Goal: Information Seeking & Learning: Understand process/instructions

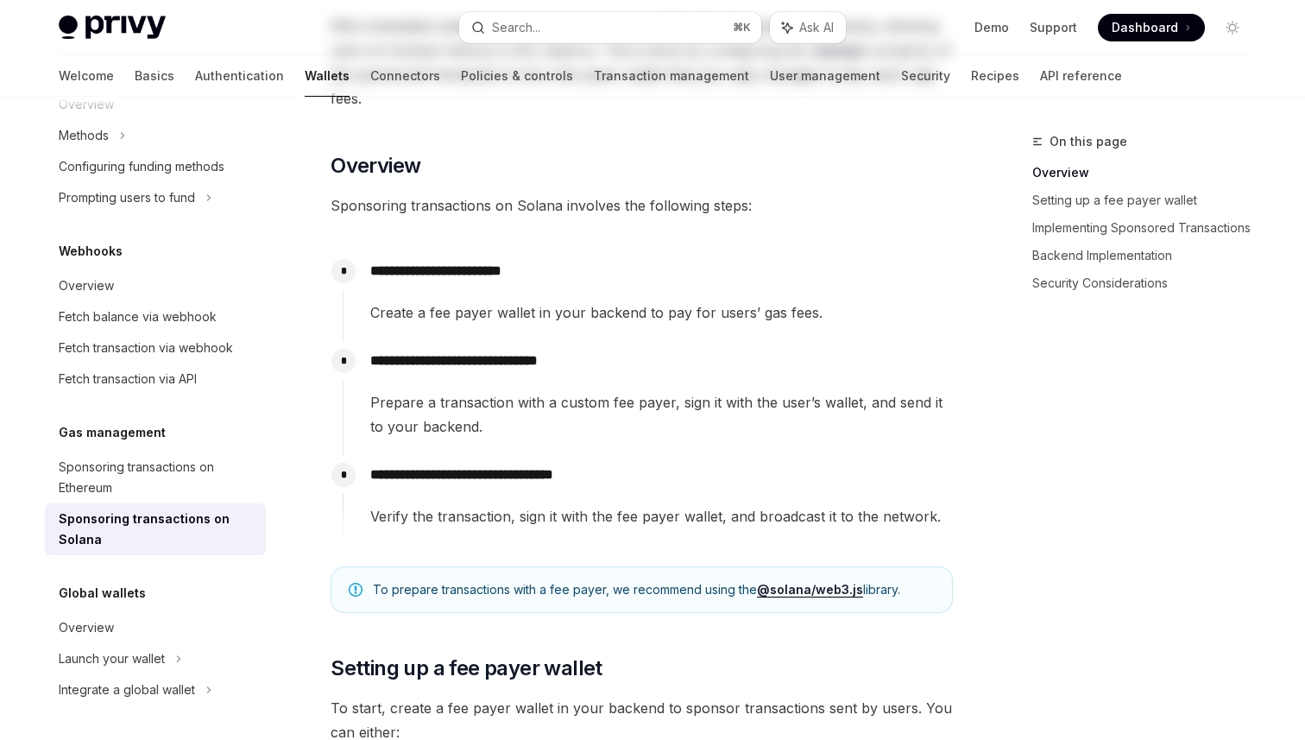
scroll to position [215, 0]
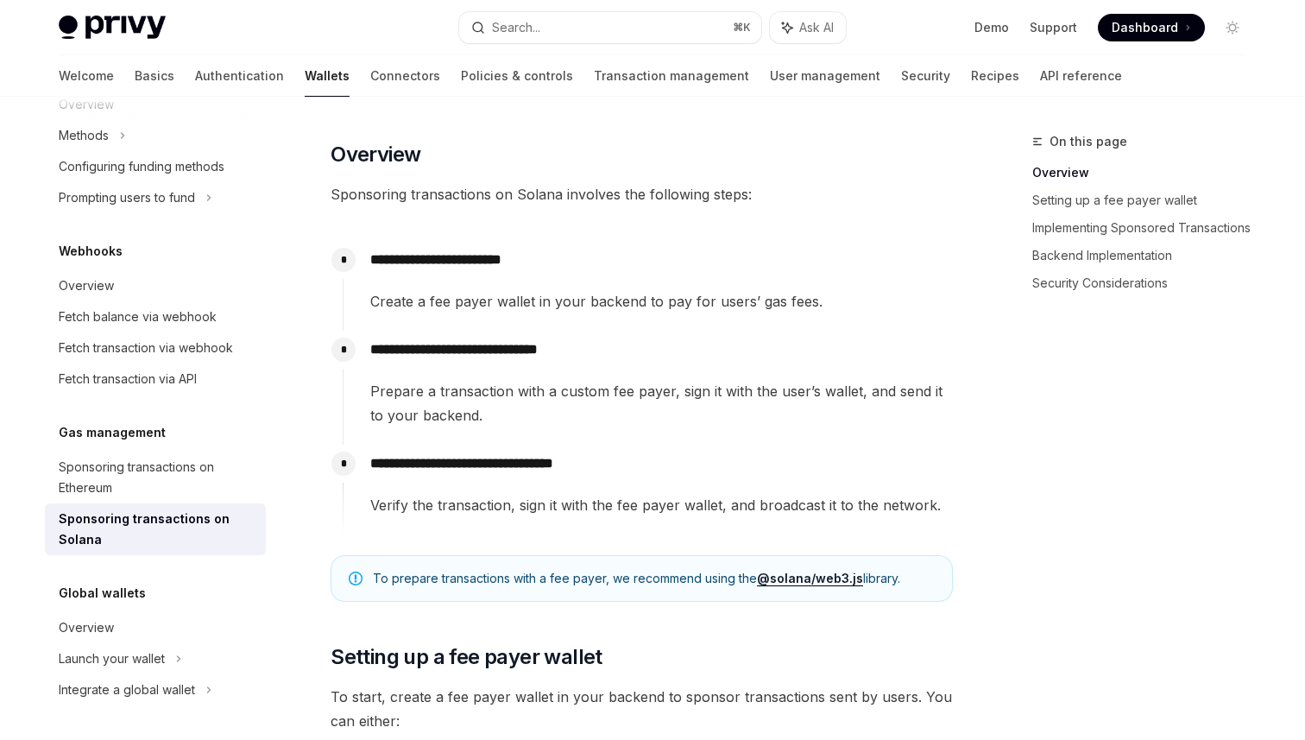
click at [556, 349] on p "**********" at bounding box center [661, 350] width 582 height 24
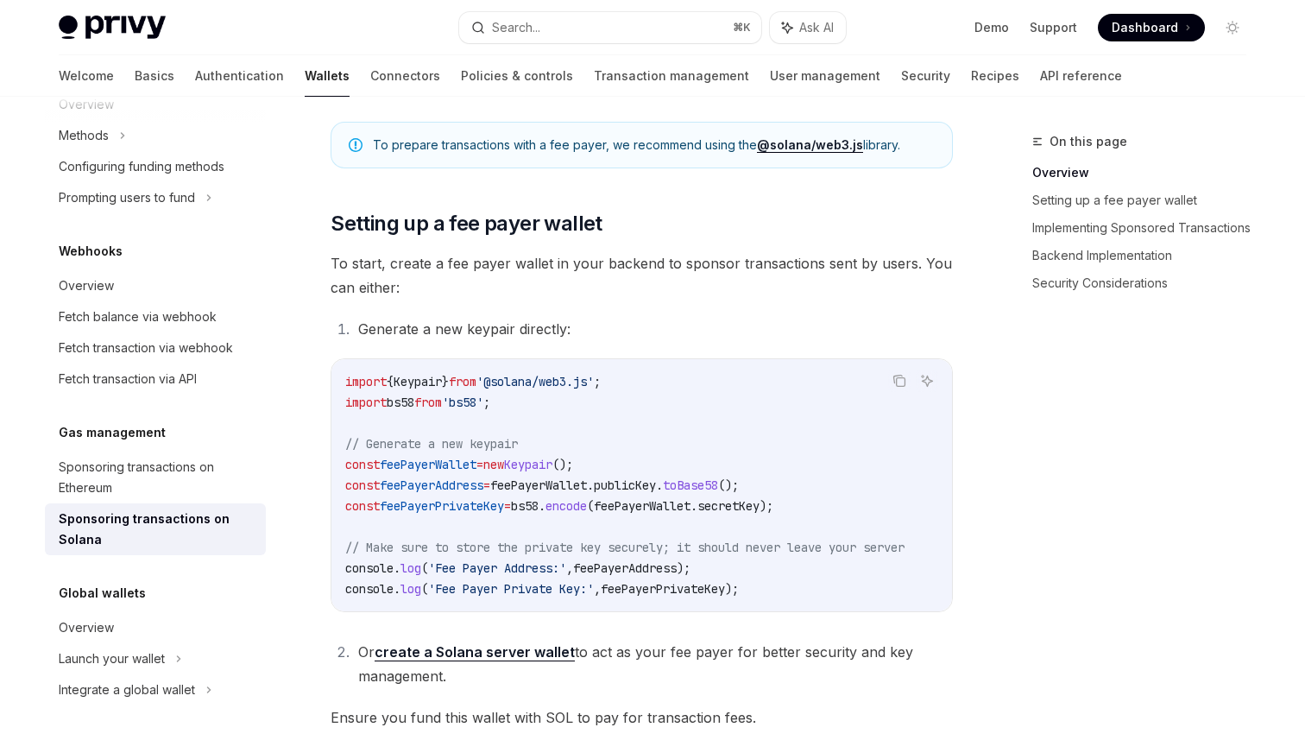
scroll to position [649, 0]
click at [433, 511] on span "feePayerPrivateKey" at bounding box center [442, 505] width 124 height 16
click at [659, 519] on code "import { Keypair } from '@solana/web3.js' ; import bs58 from 'bs58' ; // Genera…" at bounding box center [645, 484] width 601 height 228
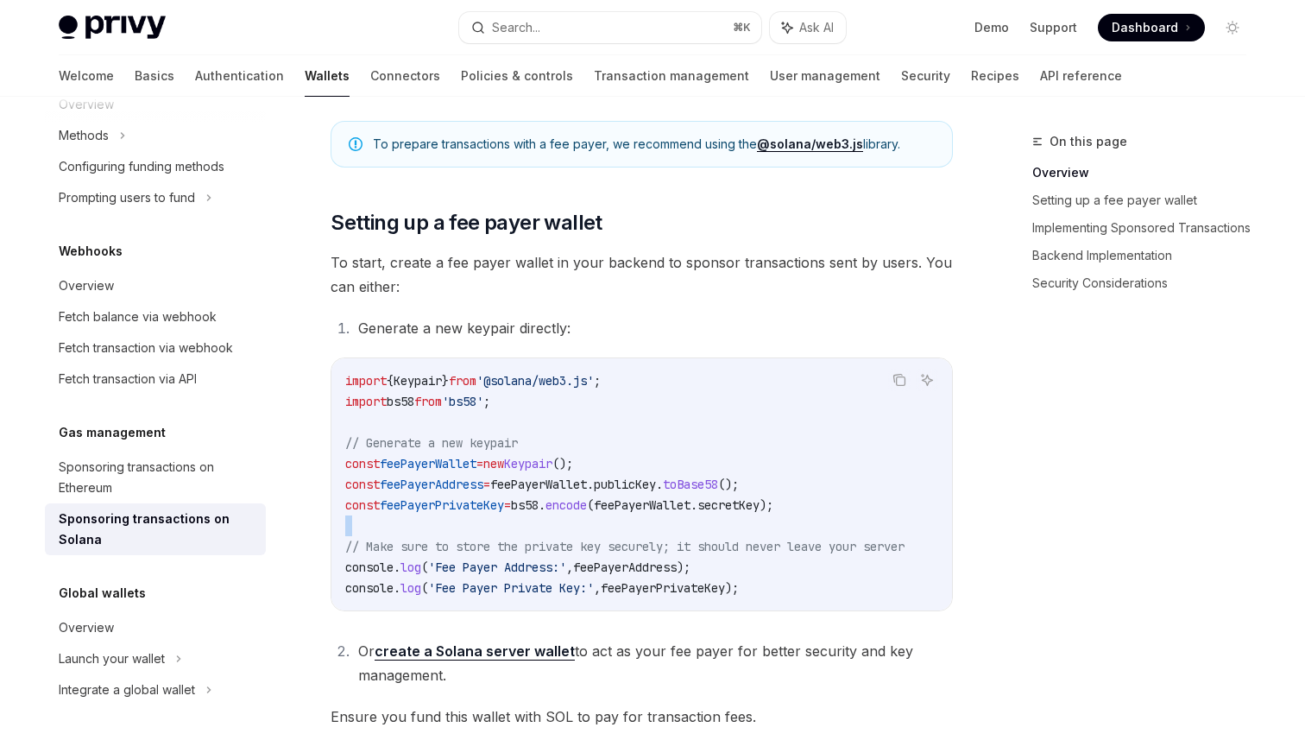
click at [659, 519] on code "import { Keypair } from '@solana/web3.js' ; import bs58 from 'bs58' ; // Genera…" at bounding box center [645, 484] width 601 height 228
click at [662, 496] on code "import { Keypair } from '@solana/web3.js' ; import bs58 from 'bs58' ; // Genera…" at bounding box center [645, 484] width 601 height 228
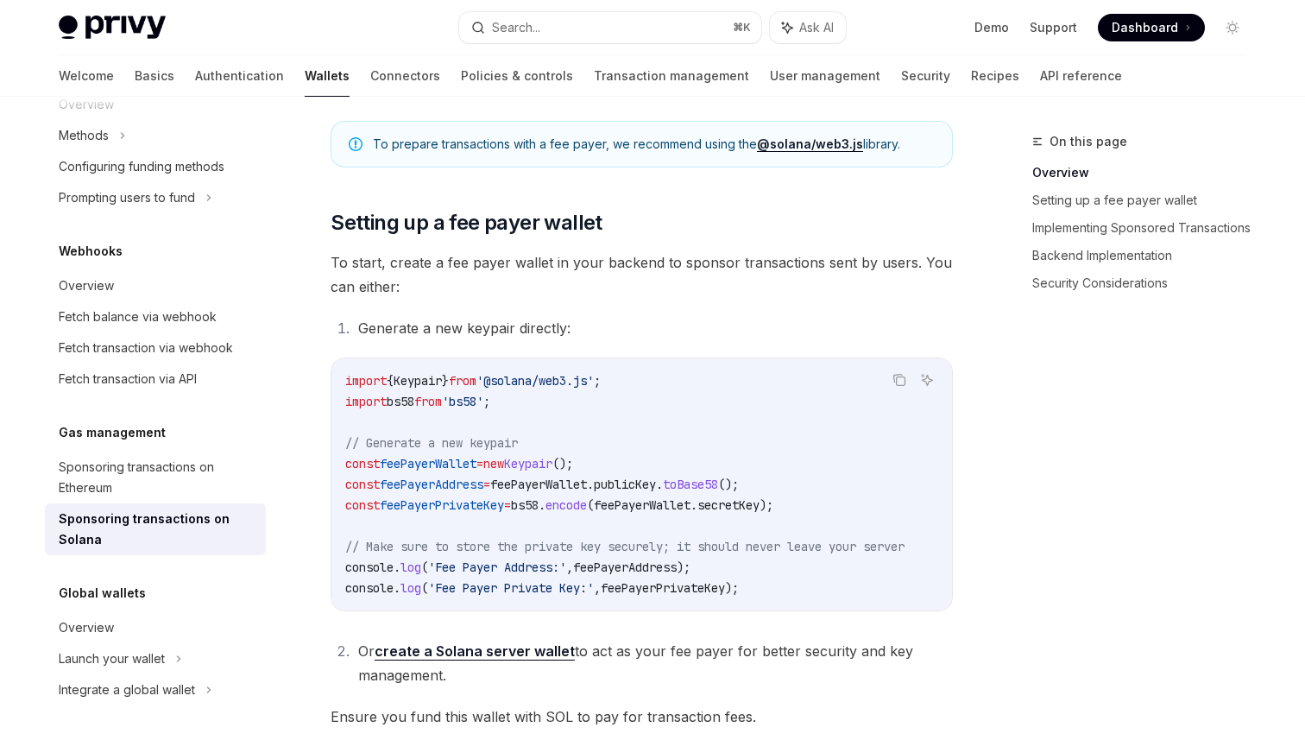
click at [662, 496] on code "import { Keypair } from '@solana/web3.js' ; import bs58 from 'bs58' ; // Genera…" at bounding box center [645, 484] width 601 height 228
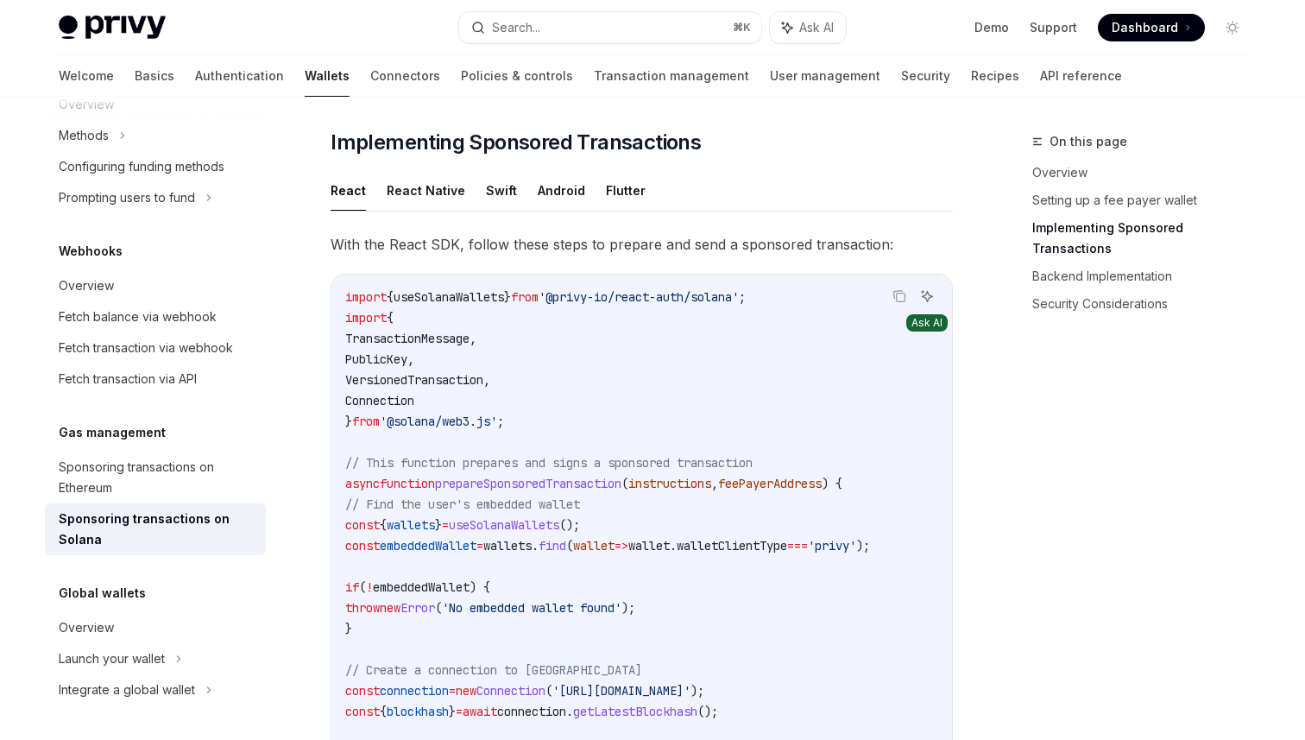
scroll to position [1299, 0]
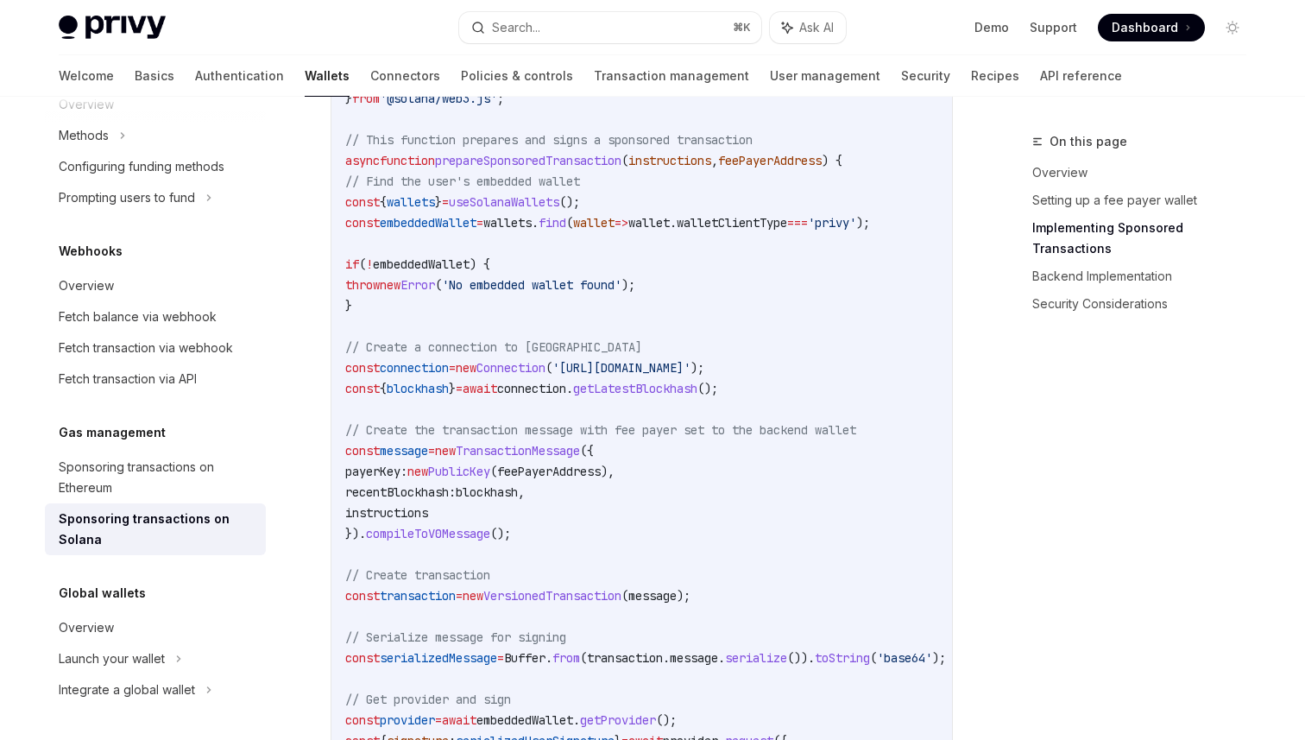
scroll to position [1615, 0]
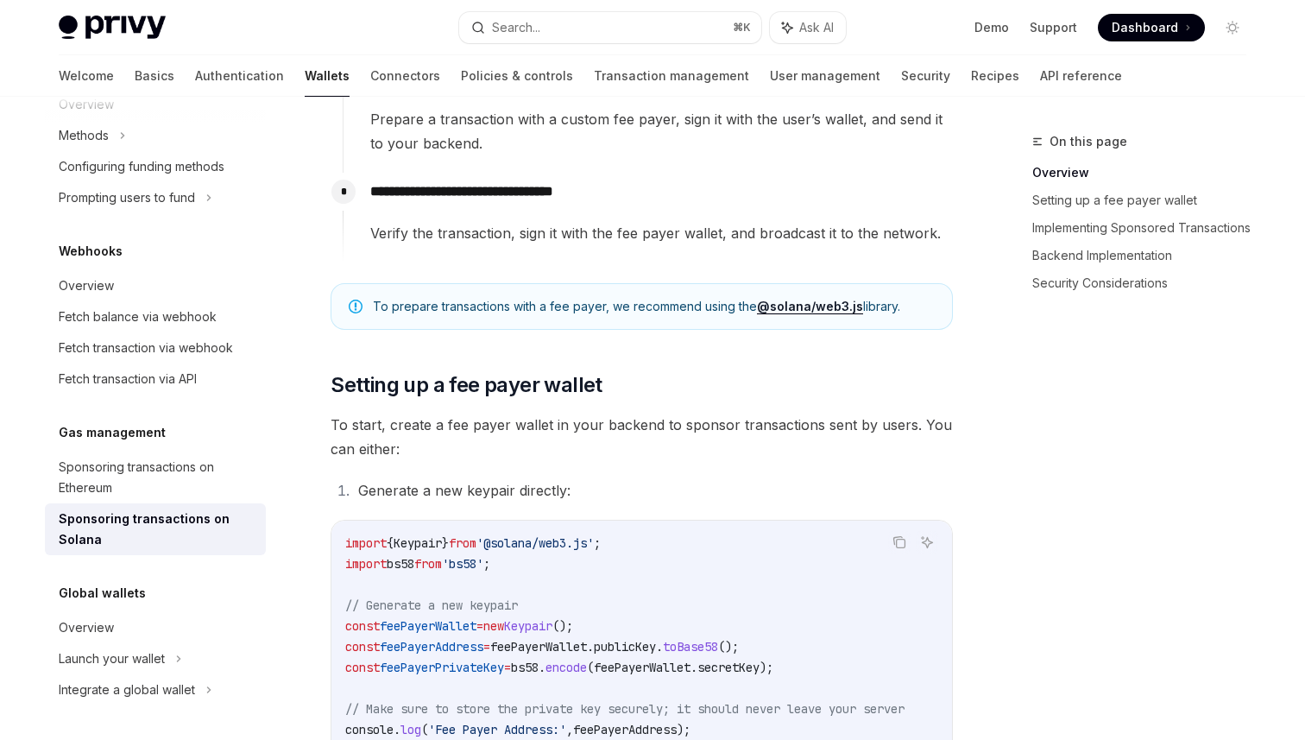
scroll to position [497, 0]
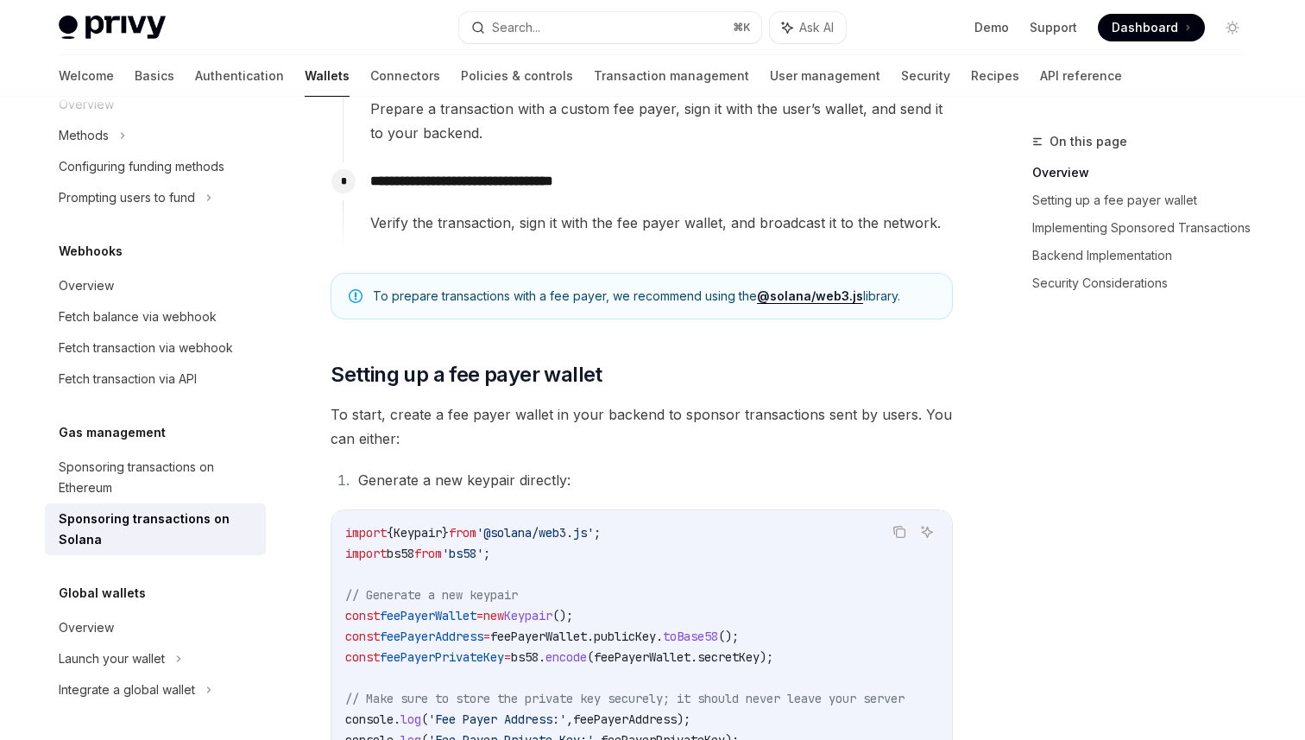
click at [502, 205] on div "**********" at bounding box center [648, 198] width 610 height 73
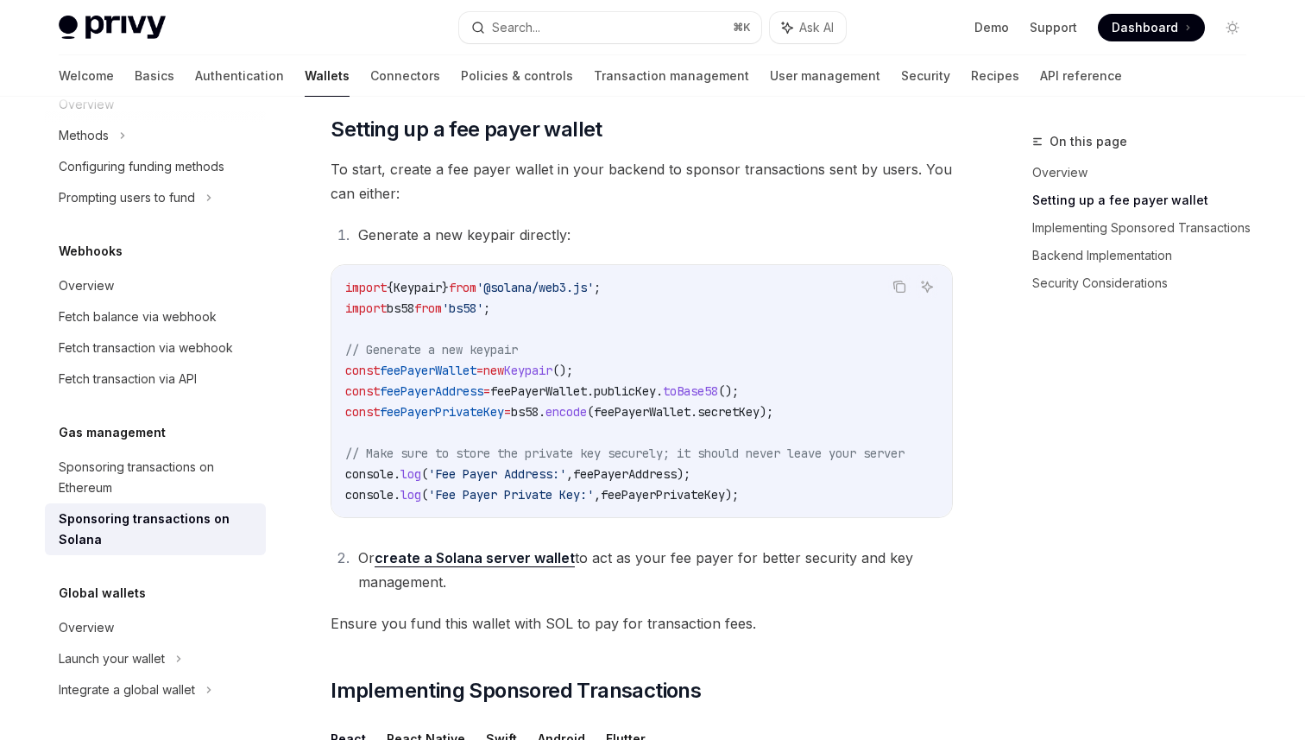
scroll to position [775, 0]
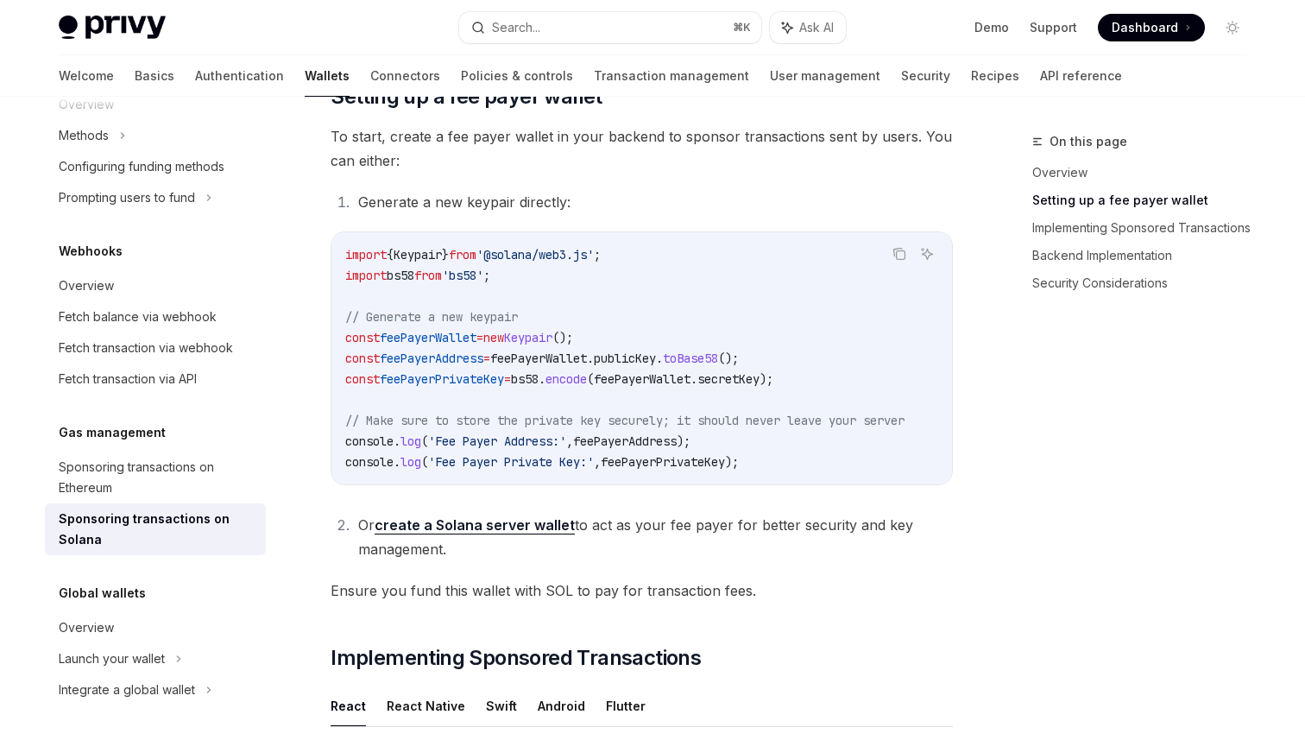
click at [799, 438] on code "import { Keypair } from '@solana/web3.js' ; import bs58 from 'bs58' ; // Genera…" at bounding box center [645, 358] width 601 height 228
click at [701, 363] on span "toBase58" at bounding box center [690, 359] width 55 height 16
click at [691, 381] on span "feePayerWallet" at bounding box center [642, 379] width 97 height 16
click at [573, 337] on span "();" at bounding box center [563, 338] width 21 height 16
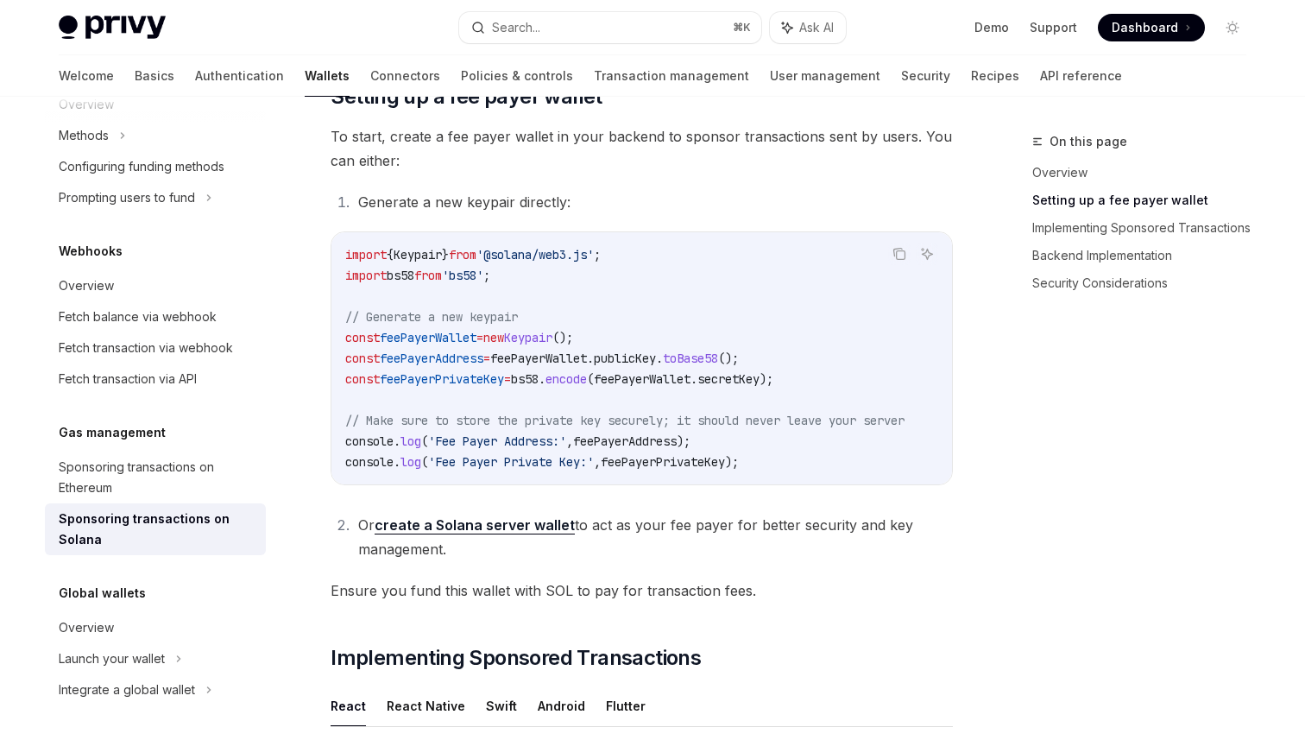
click at [573, 337] on span "();" at bounding box center [563, 338] width 21 height 16
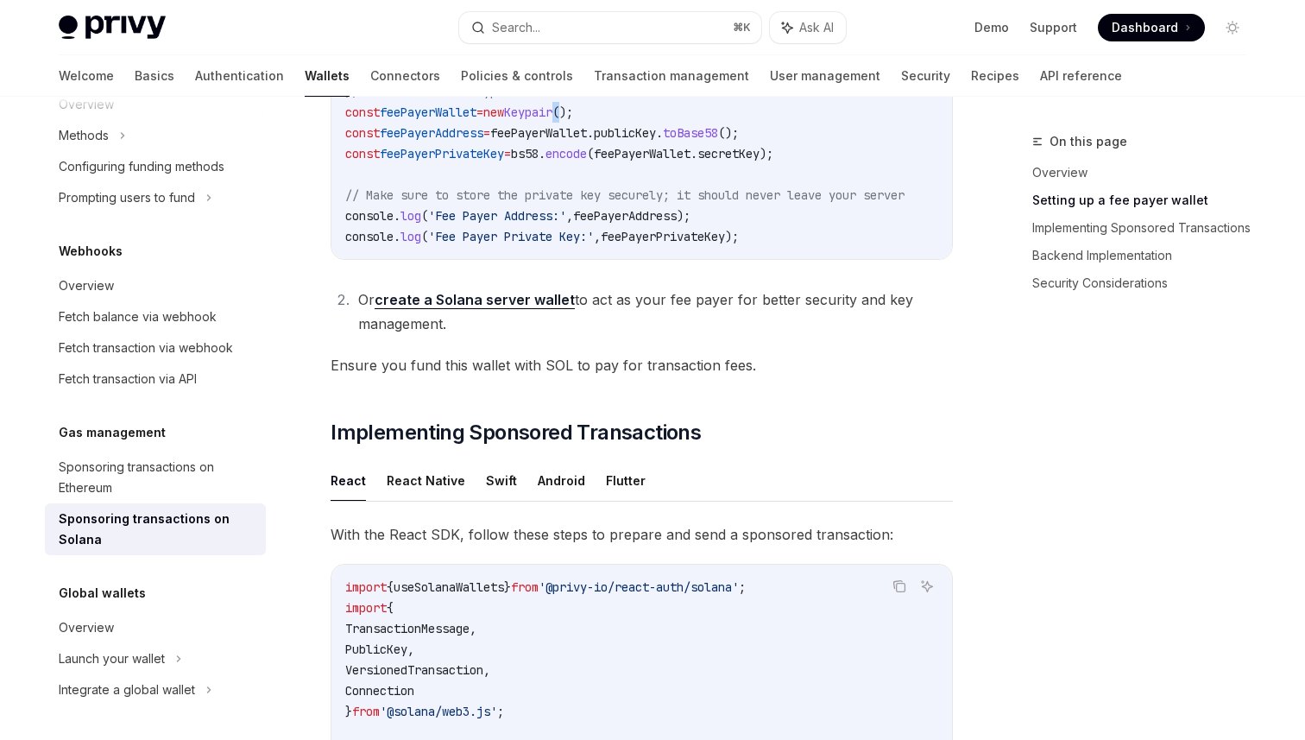
scroll to position [1003, 0]
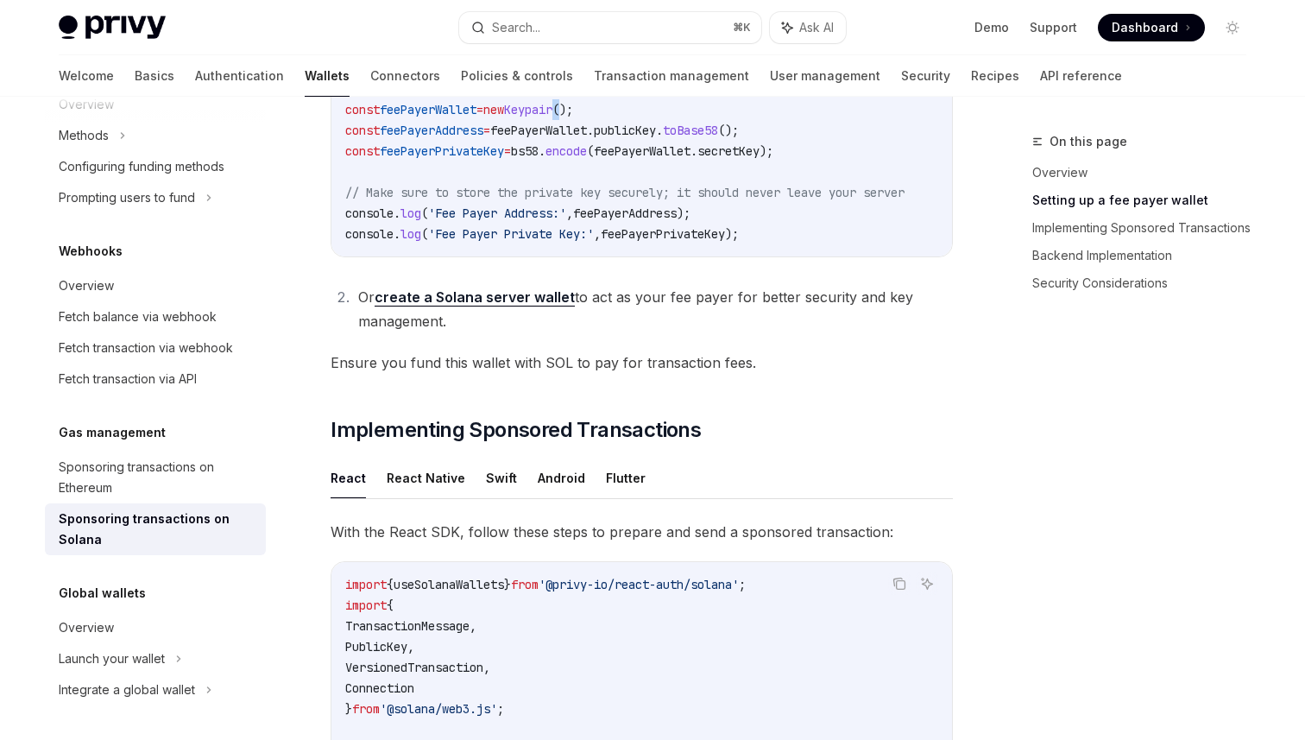
click at [668, 309] on li "Or create a Solana server wallet to act as your fee payer for better security a…" at bounding box center [653, 309] width 600 height 48
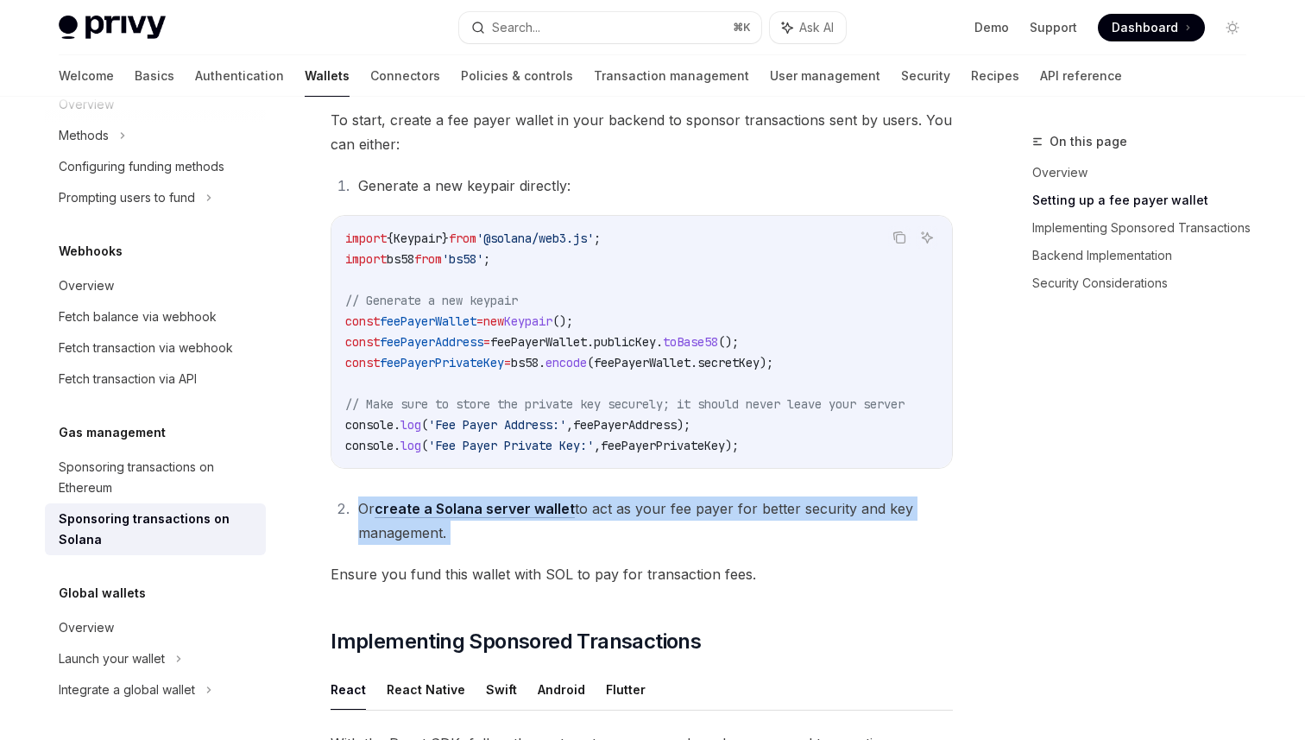
scroll to position [769, 0]
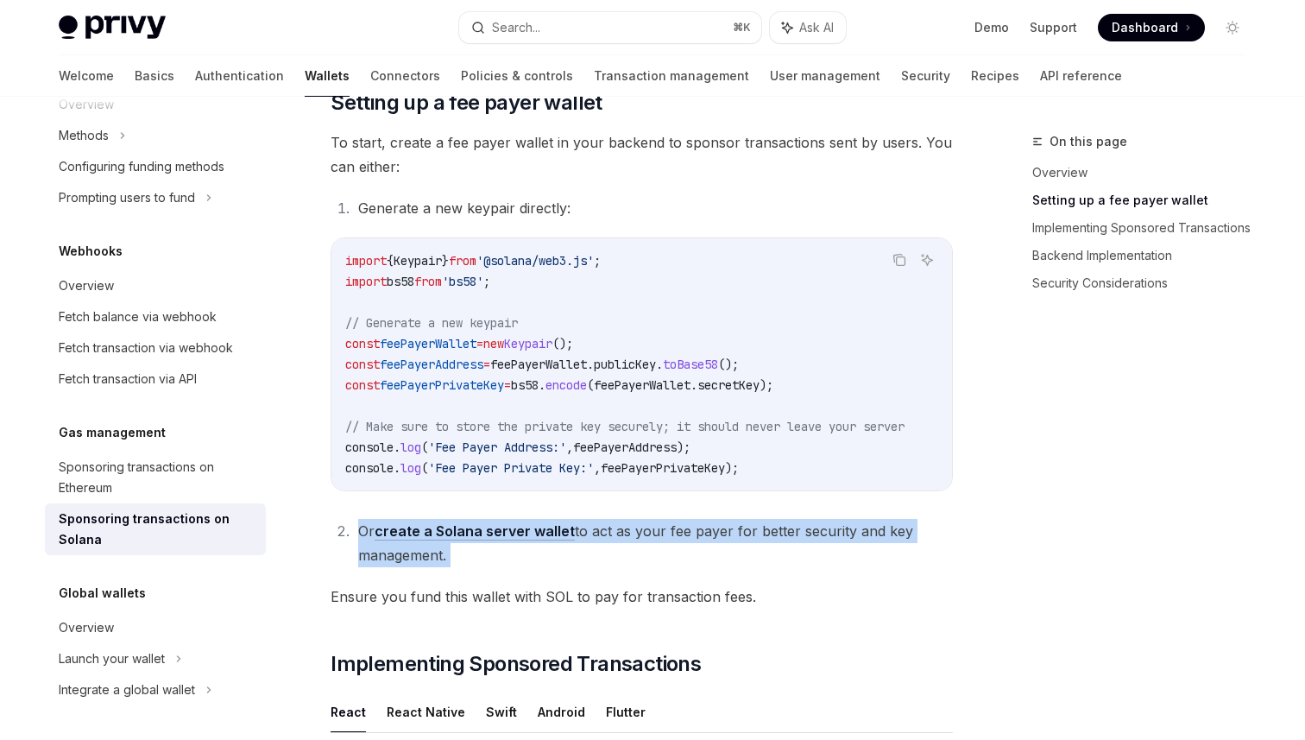
click at [645, 156] on span "To start, create a fee payer wallet in your backend to sponsor transactions sen…" at bounding box center [642, 154] width 622 height 48
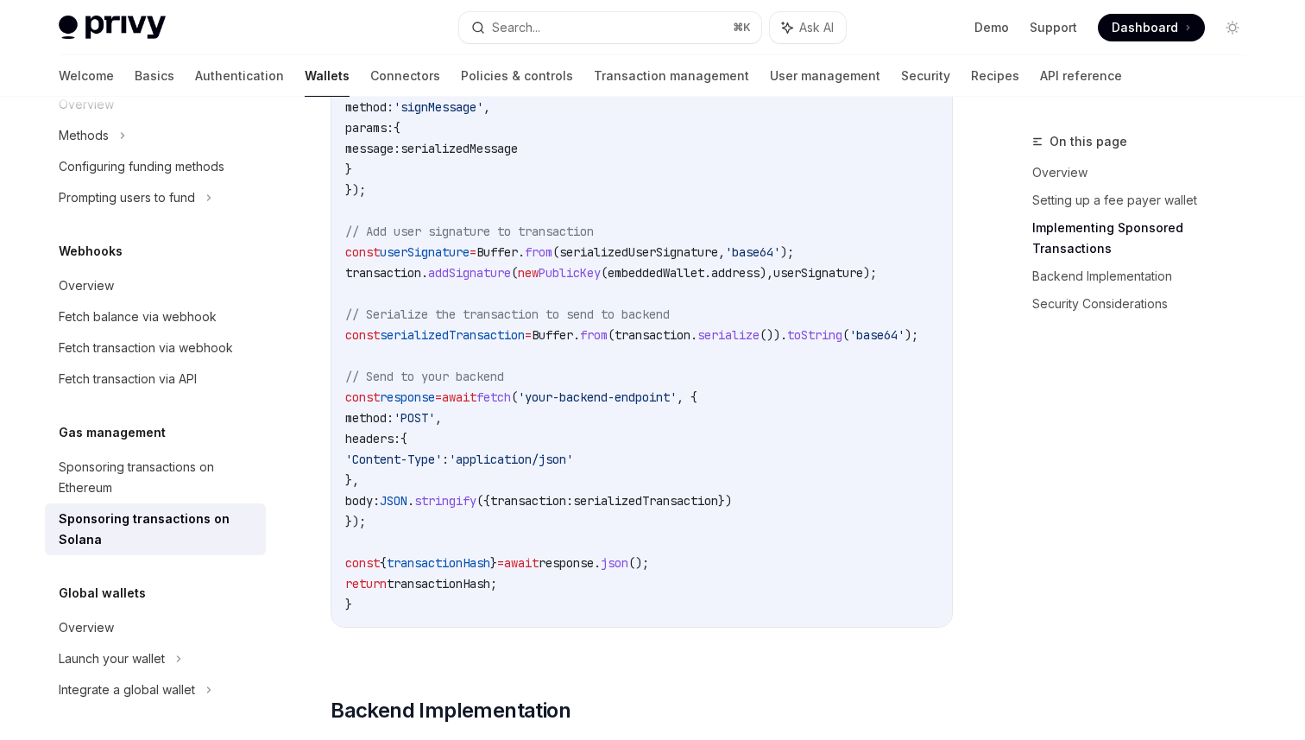
scroll to position [2266, 0]
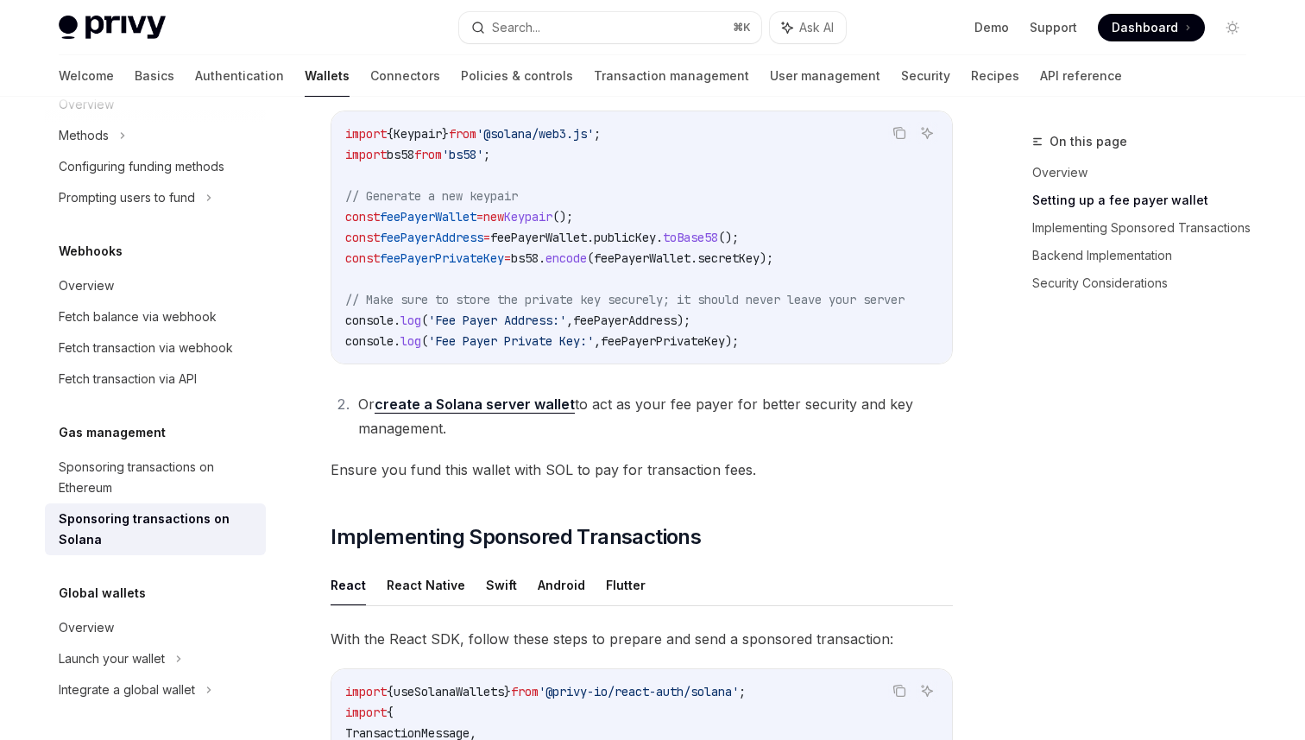
scroll to position [652, 0]
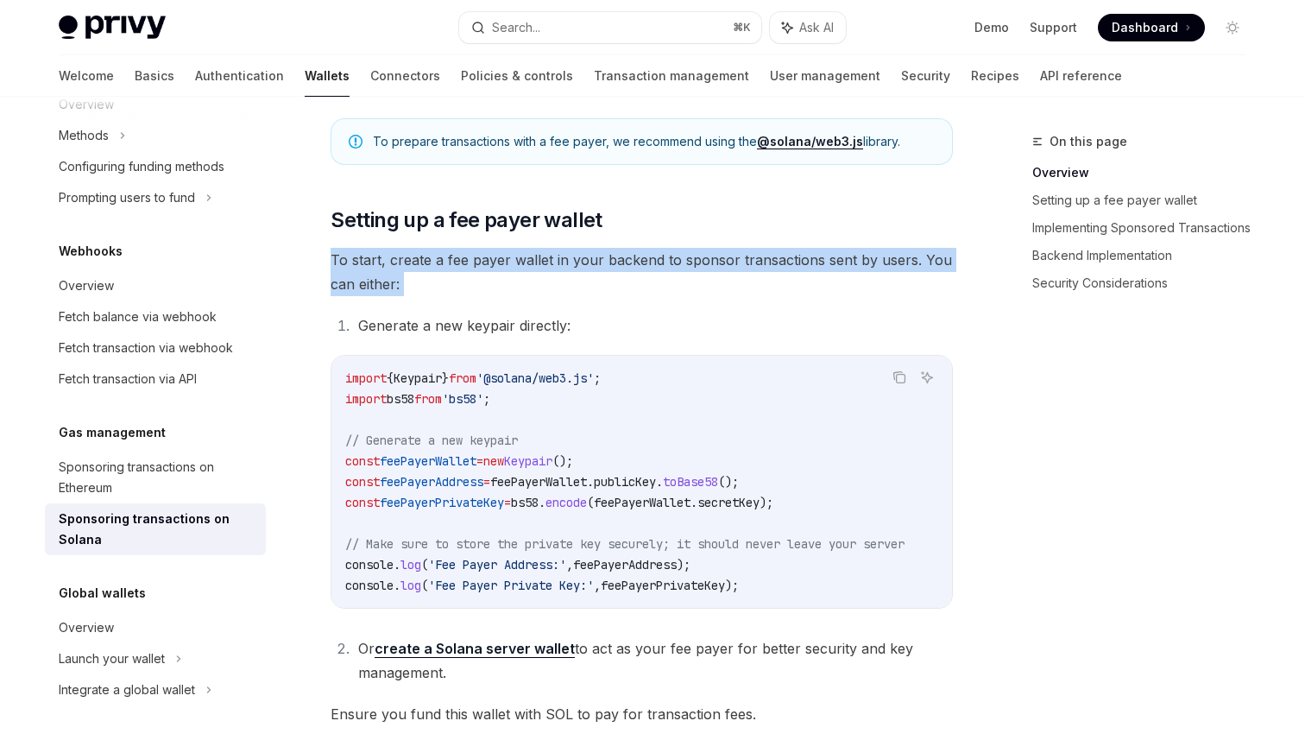
click at [760, 509] on span "secretKey" at bounding box center [729, 503] width 62 height 16
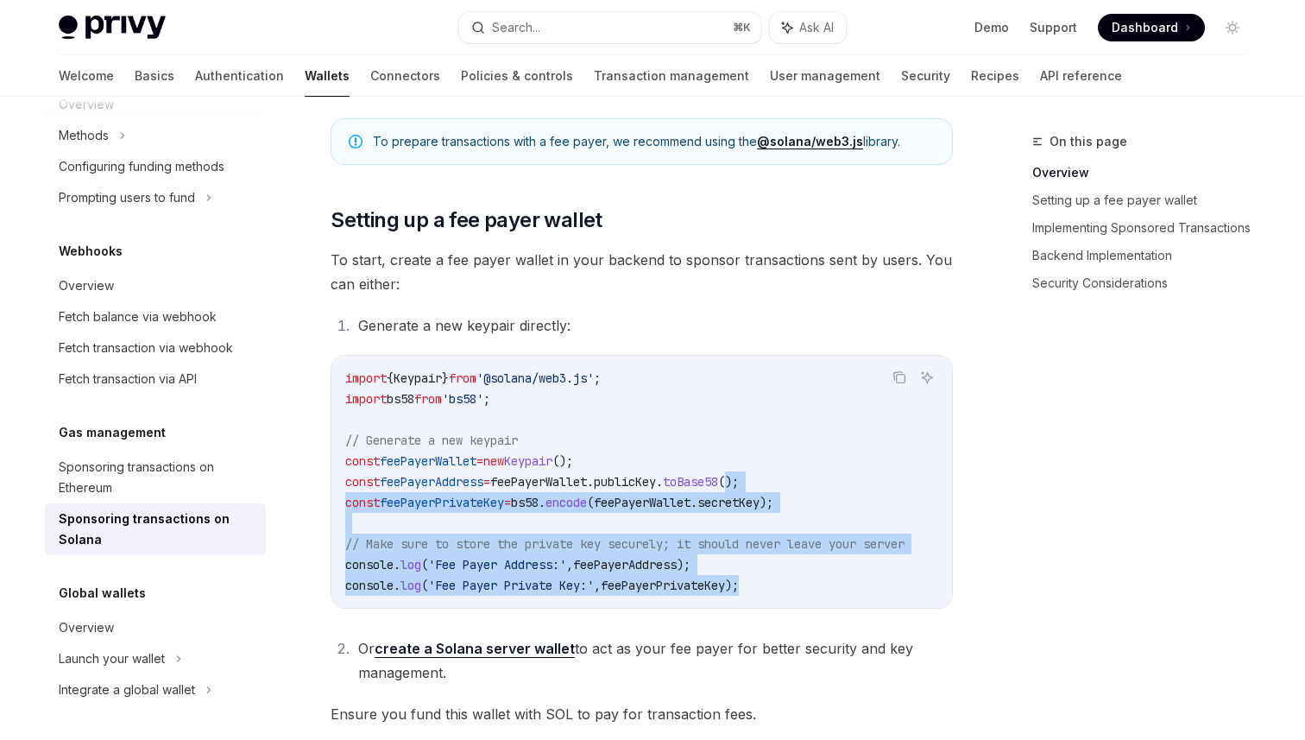
drag, startPoint x: 808, startPoint y: 589, endPoint x: 769, endPoint y: 479, distance: 116.3
click at [769, 479] on code "import { Keypair } from '@solana/web3.js' ; import bs58 from 'bs58' ; // Genera…" at bounding box center [645, 482] width 601 height 228
click at [739, 479] on span "();" at bounding box center [728, 482] width 21 height 16
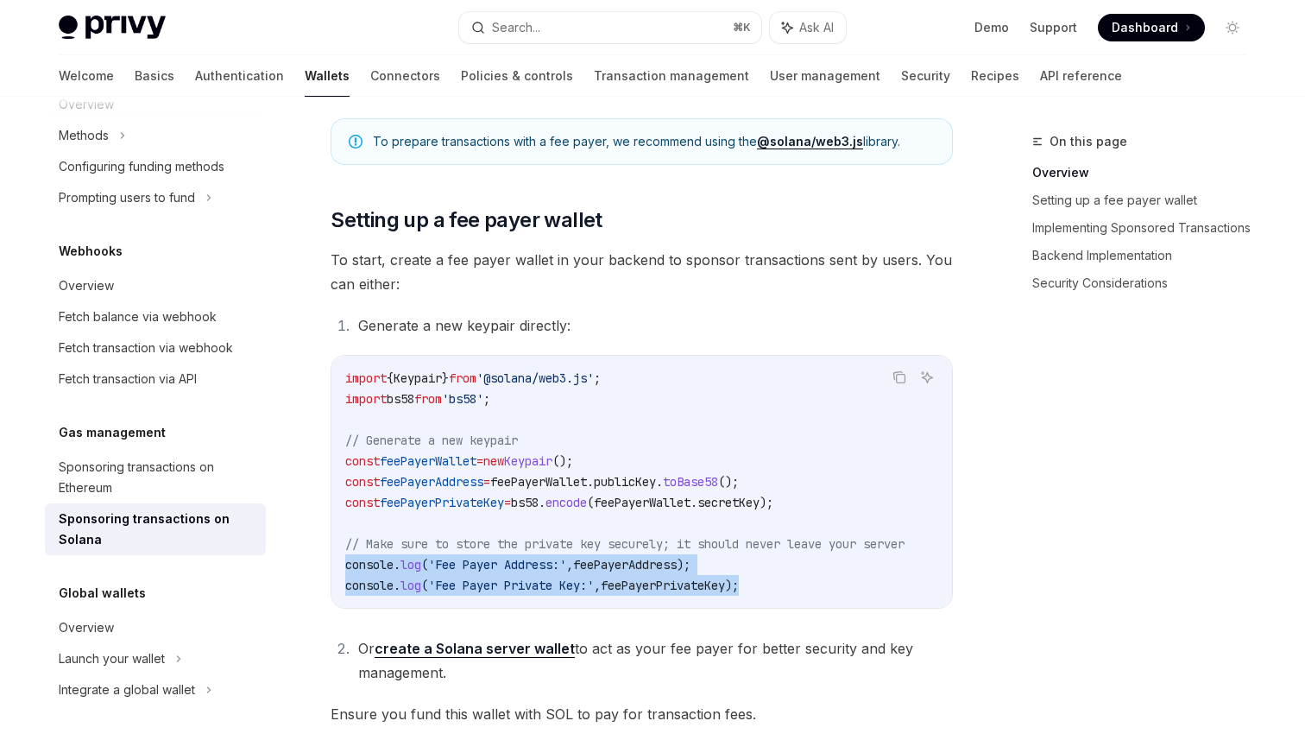
drag, startPoint x: 805, startPoint y: 580, endPoint x: 325, endPoint y: 567, distance: 480.2
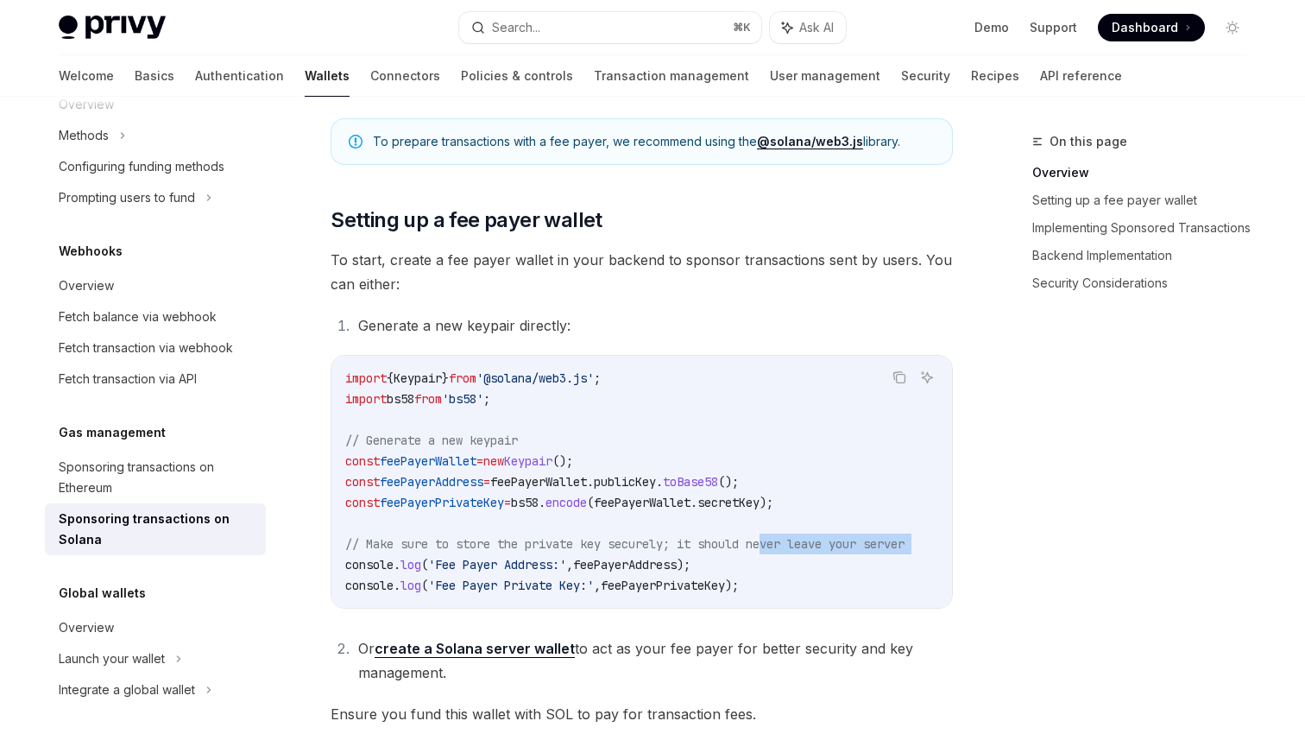
drag, startPoint x: 325, startPoint y: 567, endPoint x: 787, endPoint y: 551, distance: 462.2
click at [816, 599] on div "import { Keypair } from '@solana/web3.js' ; import bs58 from 'bs58' ; // Genera…" at bounding box center [642, 482] width 621 height 252
click at [794, 564] on code "import { Keypair } from '@solana/web3.js' ; import bs58 from 'bs58' ; // Genera…" at bounding box center [645, 482] width 601 height 228
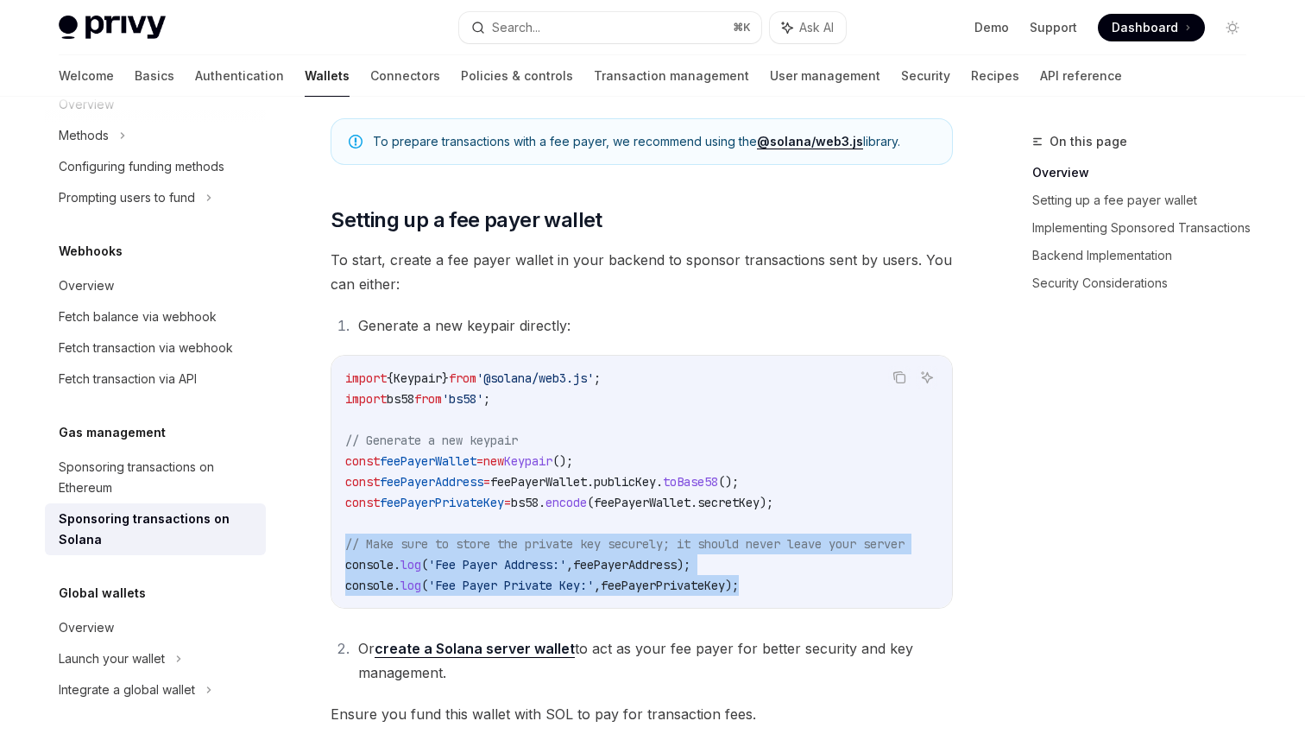
drag, startPoint x: 799, startPoint y: 584, endPoint x: 335, endPoint y: 547, distance: 465.0
click at [334, 548] on div "import { Keypair } from '@solana/web3.js' ; import bs58 from 'bs58' ; // Genera…" at bounding box center [642, 482] width 621 height 252
click at [335, 547] on div "import { Keypair } from '@solana/web3.js' ; import bs58 from 'bs58' ; // Genera…" at bounding box center [642, 482] width 621 height 252
drag, startPoint x: 335, startPoint y: 547, endPoint x: 657, endPoint y: 574, distance: 323.1
click at [636, 592] on div "import { Keypair } from '@solana/web3.js' ; import bs58 from 'bs58' ; // Genera…" at bounding box center [642, 482] width 621 height 252
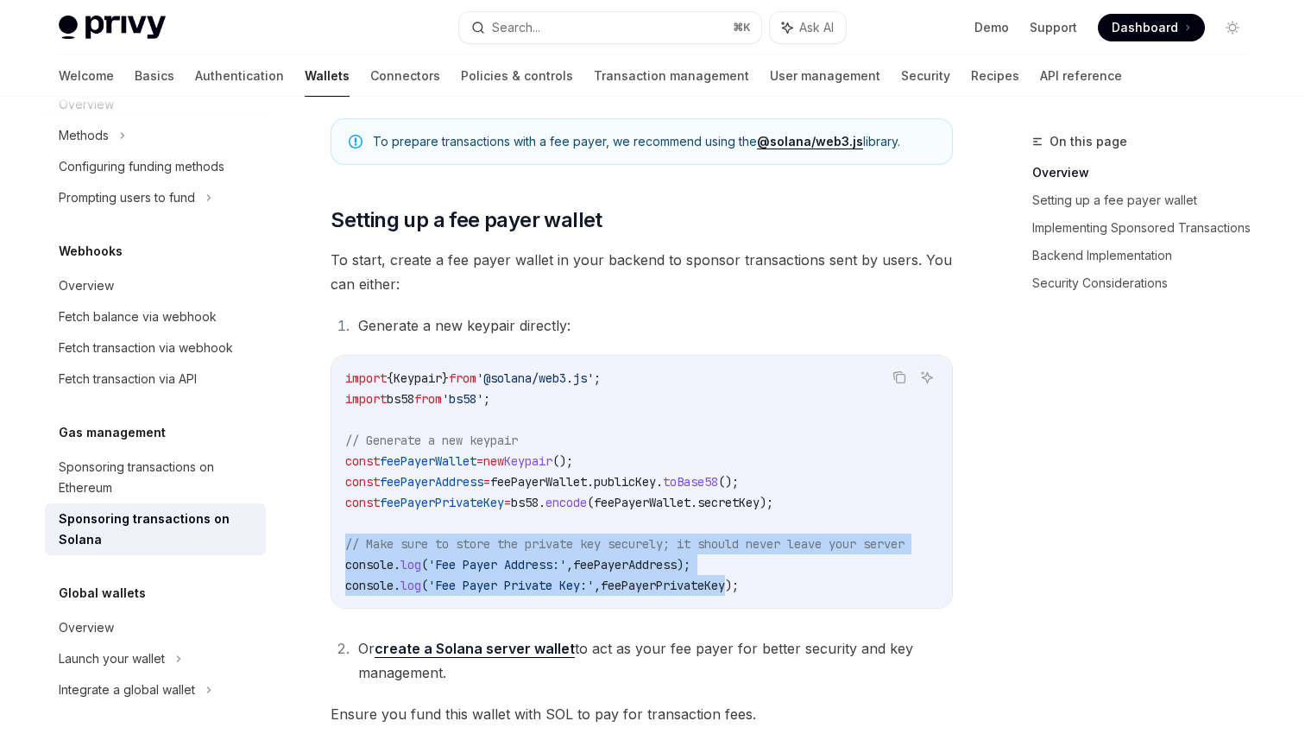
click at [688, 573] on code "import { Keypair } from '@solana/web3.js' ; import bs58 from 'bs58' ; // Genera…" at bounding box center [645, 482] width 601 height 228
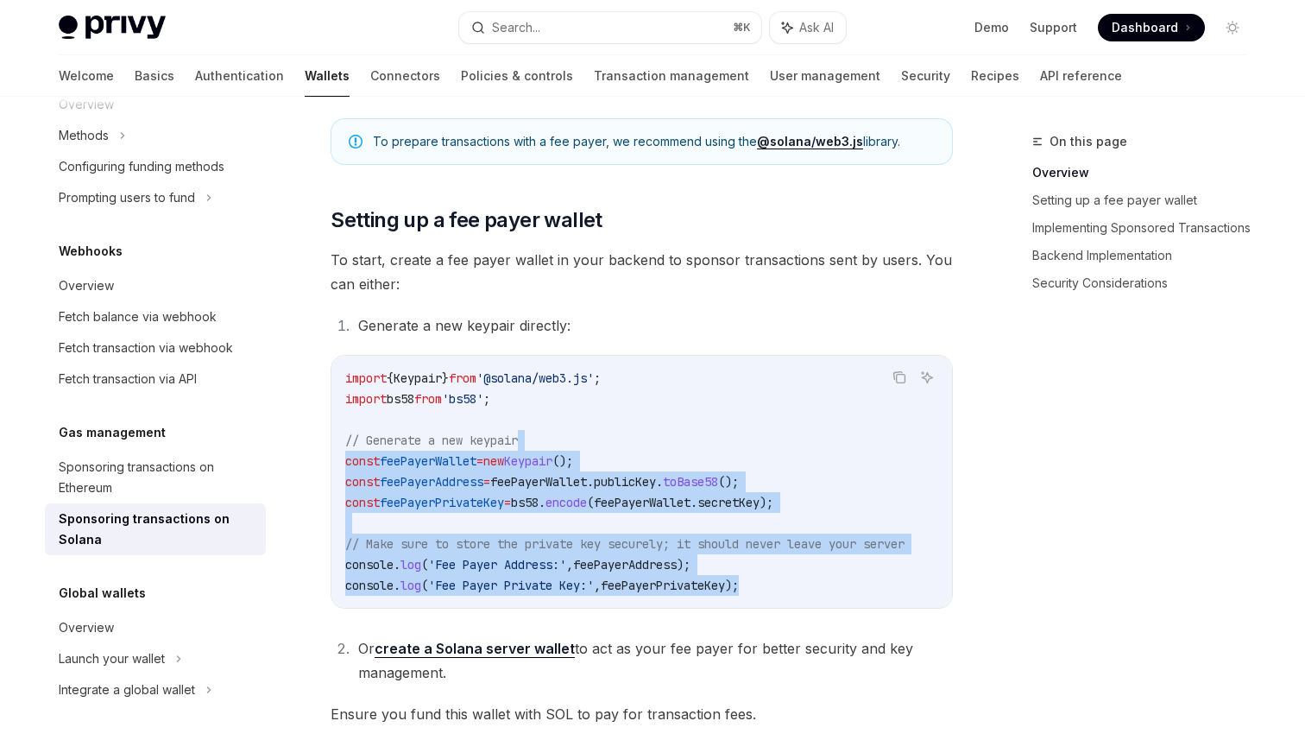
drag, startPoint x: 833, startPoint y: 579, endPoint x: 782, endPoint y: 450, distance: 139.2
click at [782, 450] on code "import { Keypair } from '@solana/web3.js' ; import bs58 from 'bs58' ; // Genera…" at bounding box center [645, 482] width 601 height 228
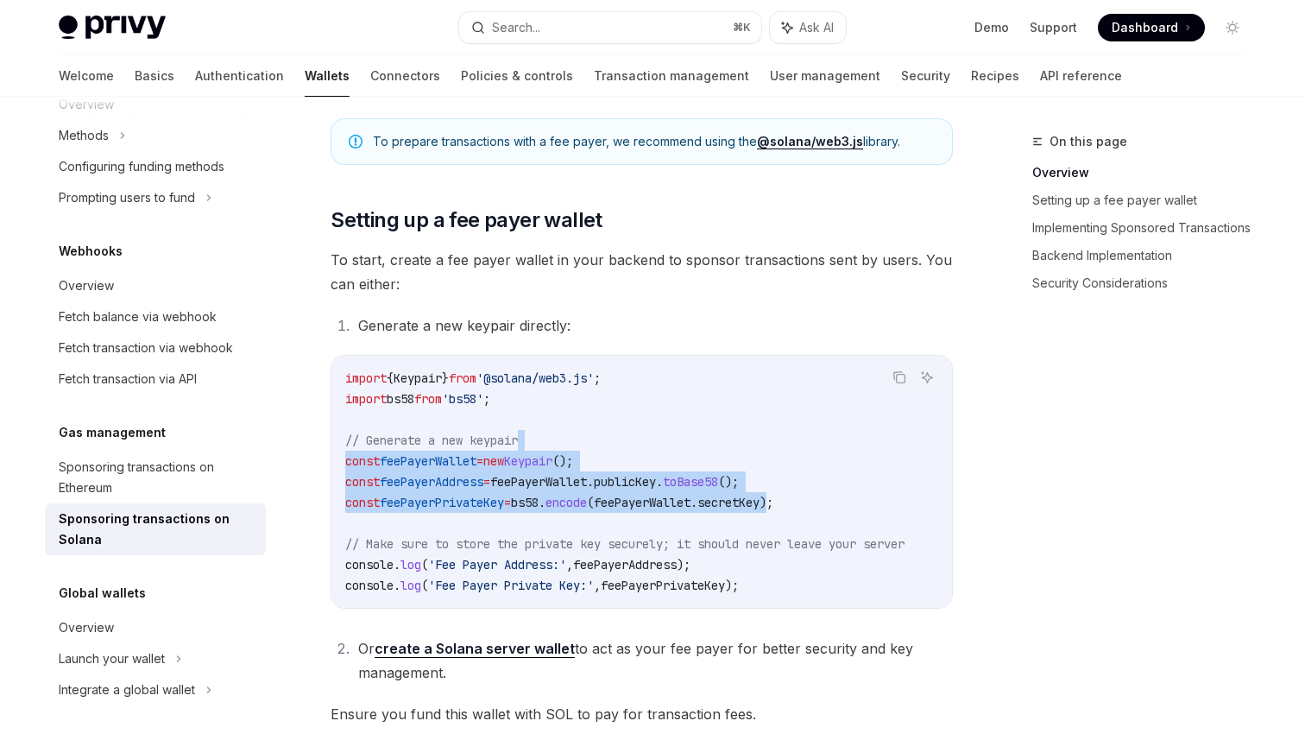
drag, startPoint x: 750, startPoint y: 439, endPoint x: 812, endPoint y: 511, distance: 95.0
click at [812, 511] on code "import { Keypair } from '@solana/web3.js' ; import bs58 from 'bs58' ; // Genera…" at bounding box center [645, 482] width 601 height 228
drag, startPoint x: 818, startPoint y: 507, endPoint x: 313, endPoint y: 466, distance: 505.8
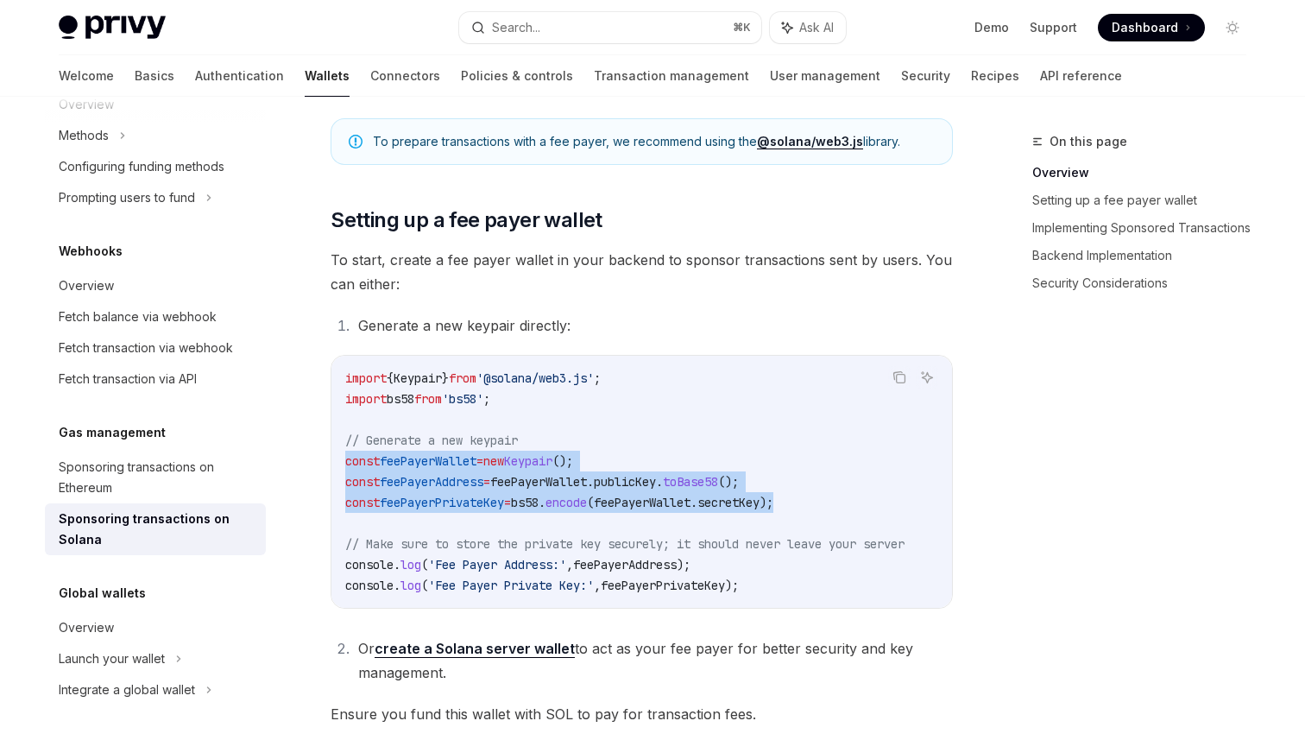
click at [477, 372] on span "from" at bounding box center [463, 378] width 28 height 16
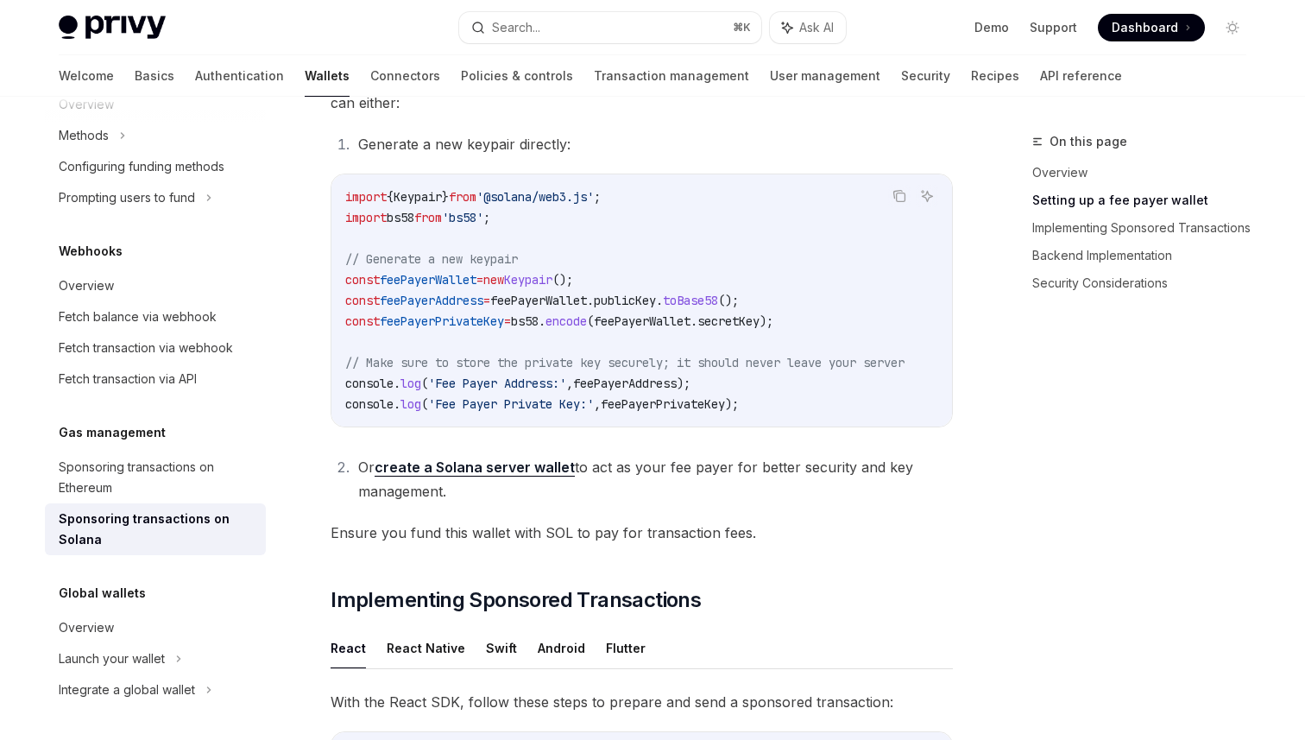
scroll to position [827, 0]
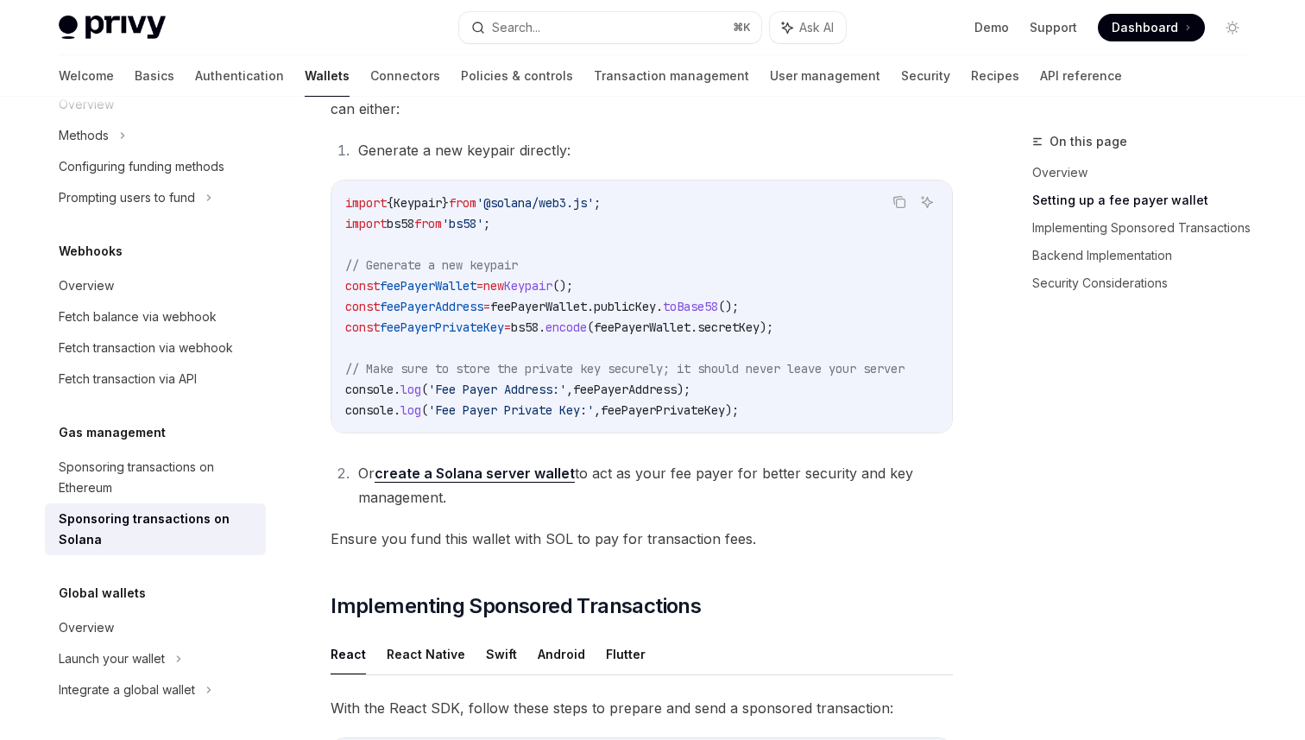
click at [648, 371] on span "// Make sure to store the private key securely; it should never leave your serv…" at bounding box center [624, 369] width 559 height 16
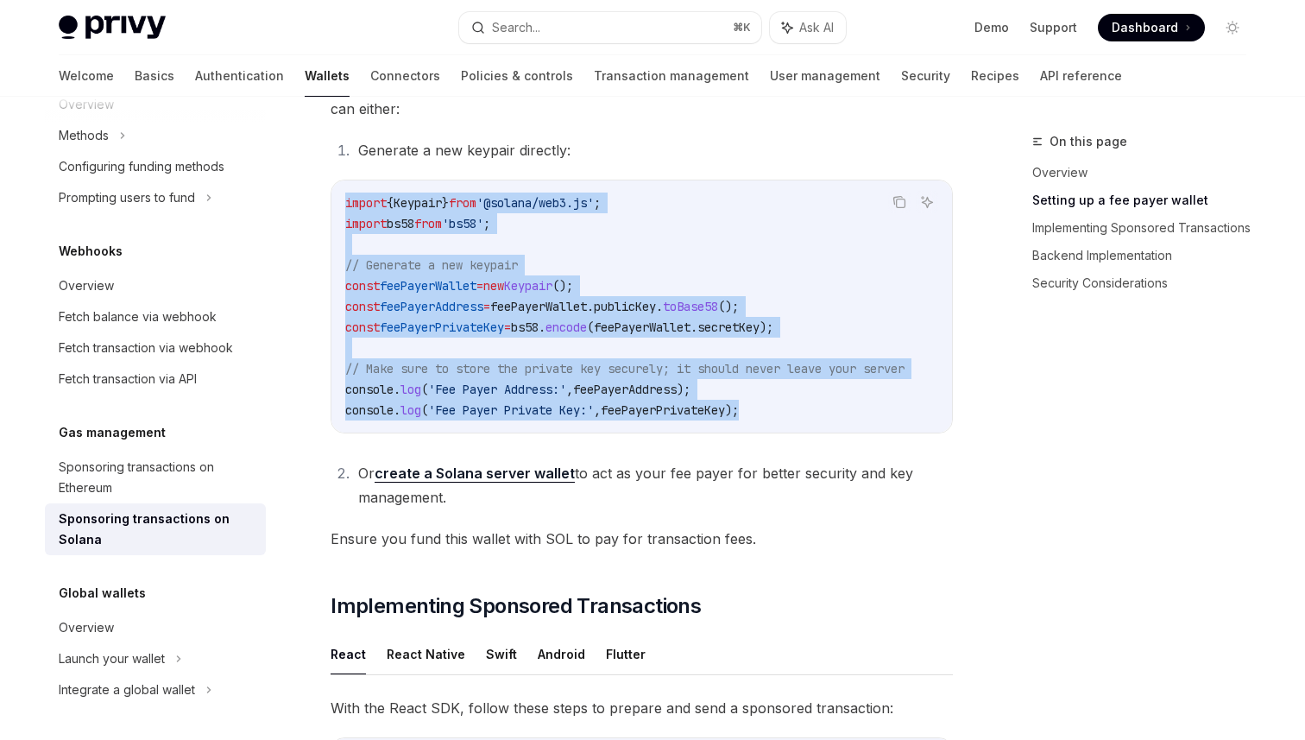
drag, startPoint x: 803, startPoint y: 401, endPoint x: 547, endPoint y: 176, distance: 340.8
drag, startPoint x: 547, startPoint y: 176, endPoint x: 835, endPoint y: 414, distance: 374.1
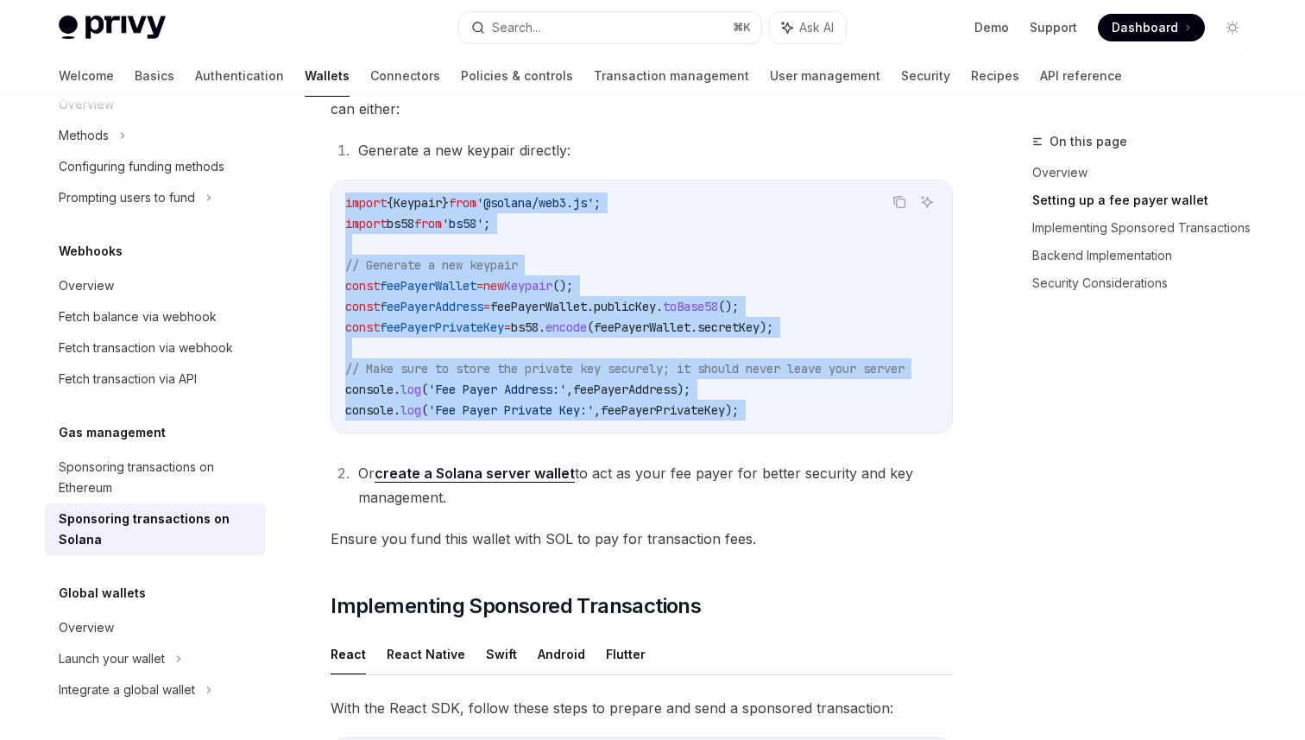
click at [835, 414] on code "import { Keypair } from '@solana/web3.js' ; import bs58 from 'bs58' ; // Genera…" at bounding box center [645, 307] width 601 height 228
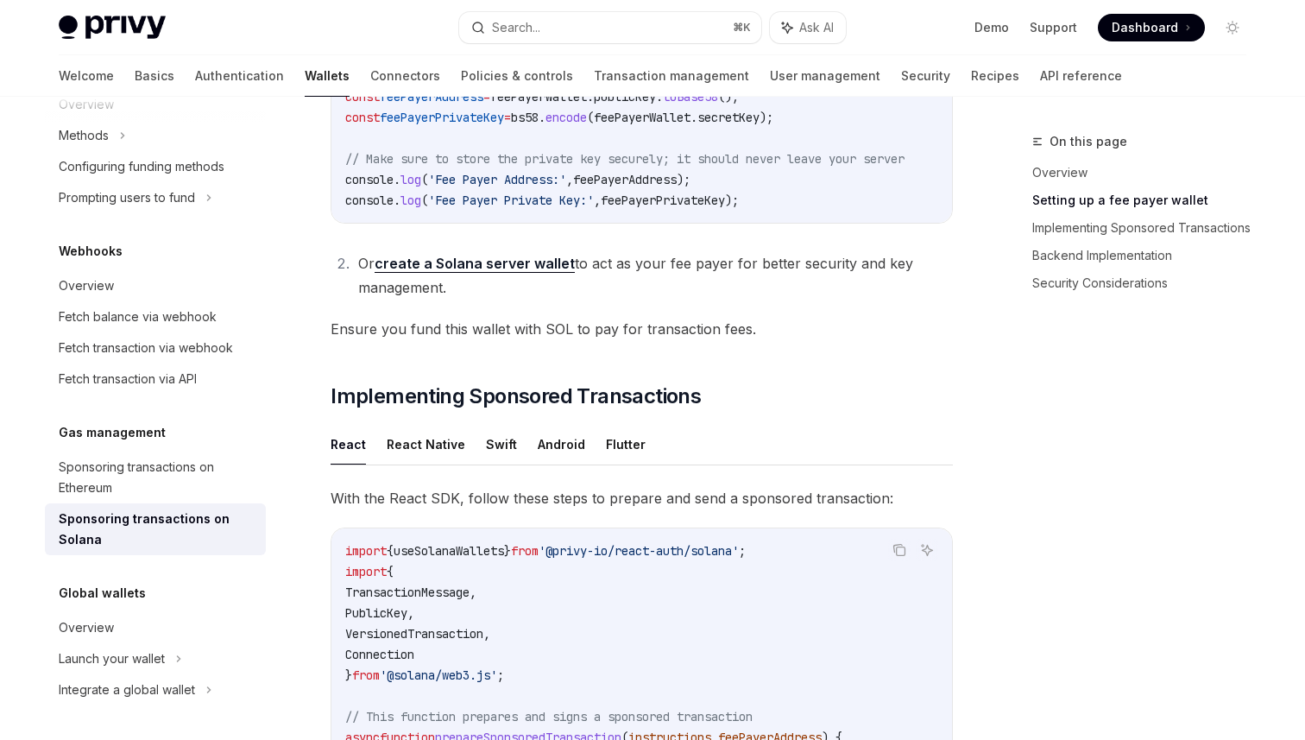
scroll to position [1139, 0]
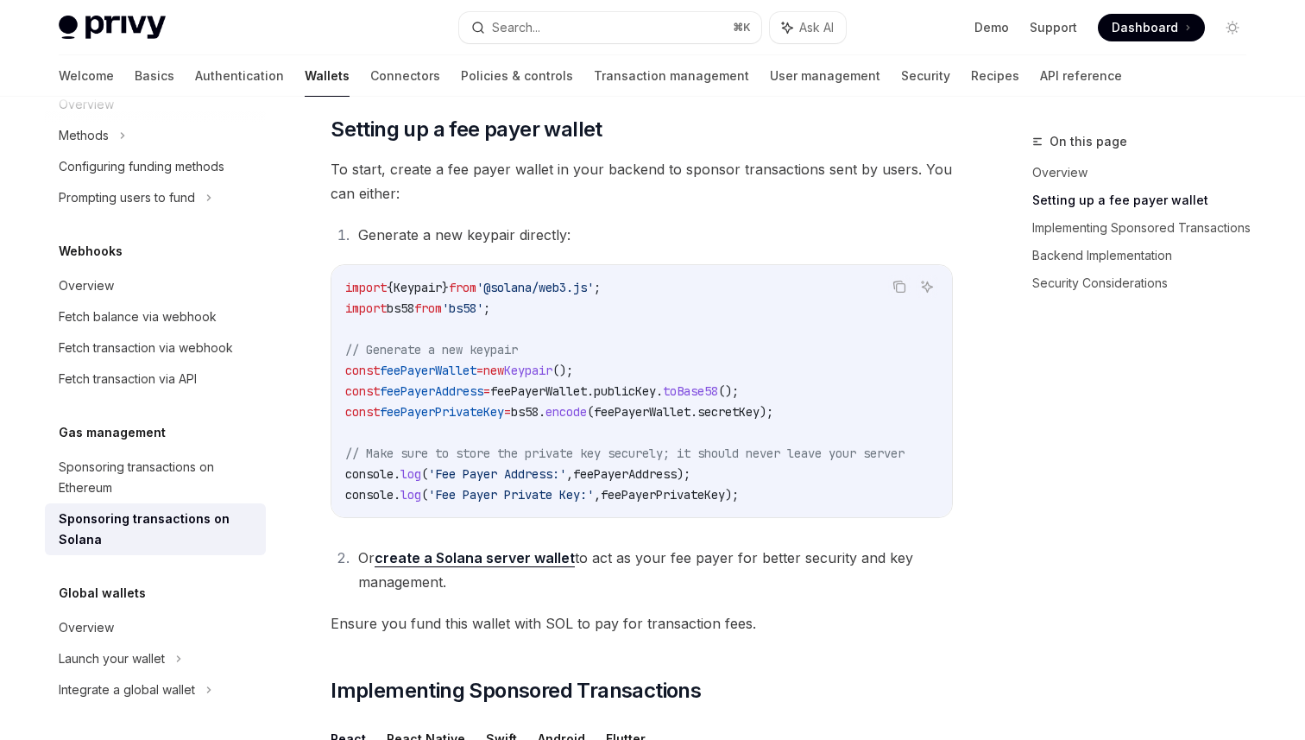
scroll to position [744, 0]
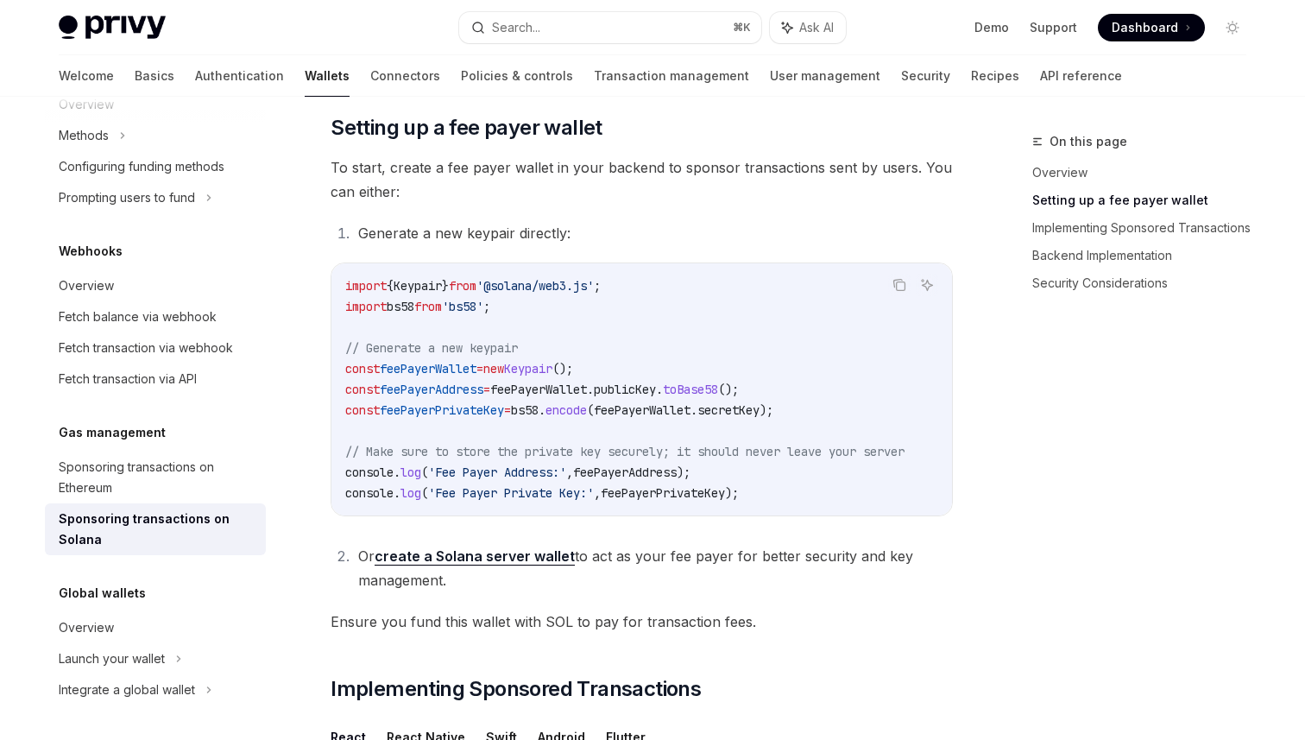
click at [735, 554] on li "Or create a Solana server wallet to act as your fee payer for better security a…" at bounding box center [653, 568] width 600 height 48
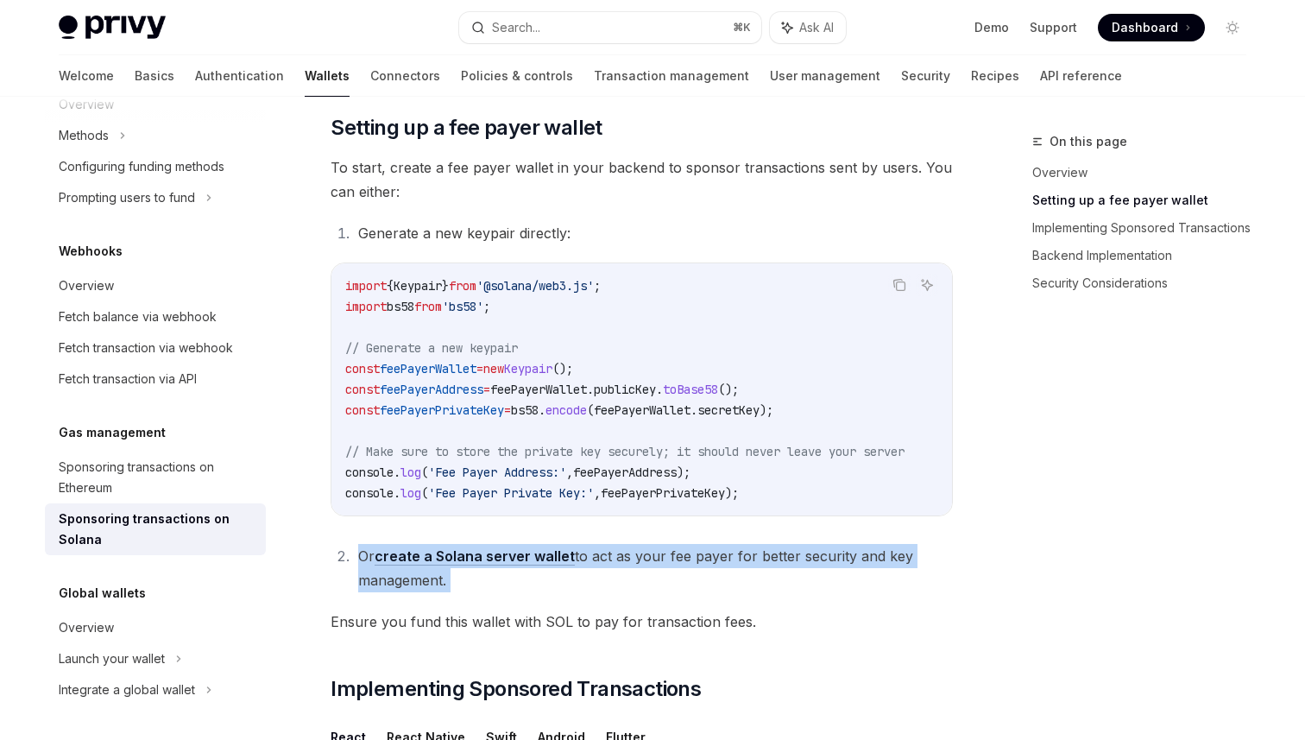
click at [754, 574] on li "Or create a Solana server wallet to act as your fee payer for better security a…" at bounding box center [653, 568] width 600 height 48
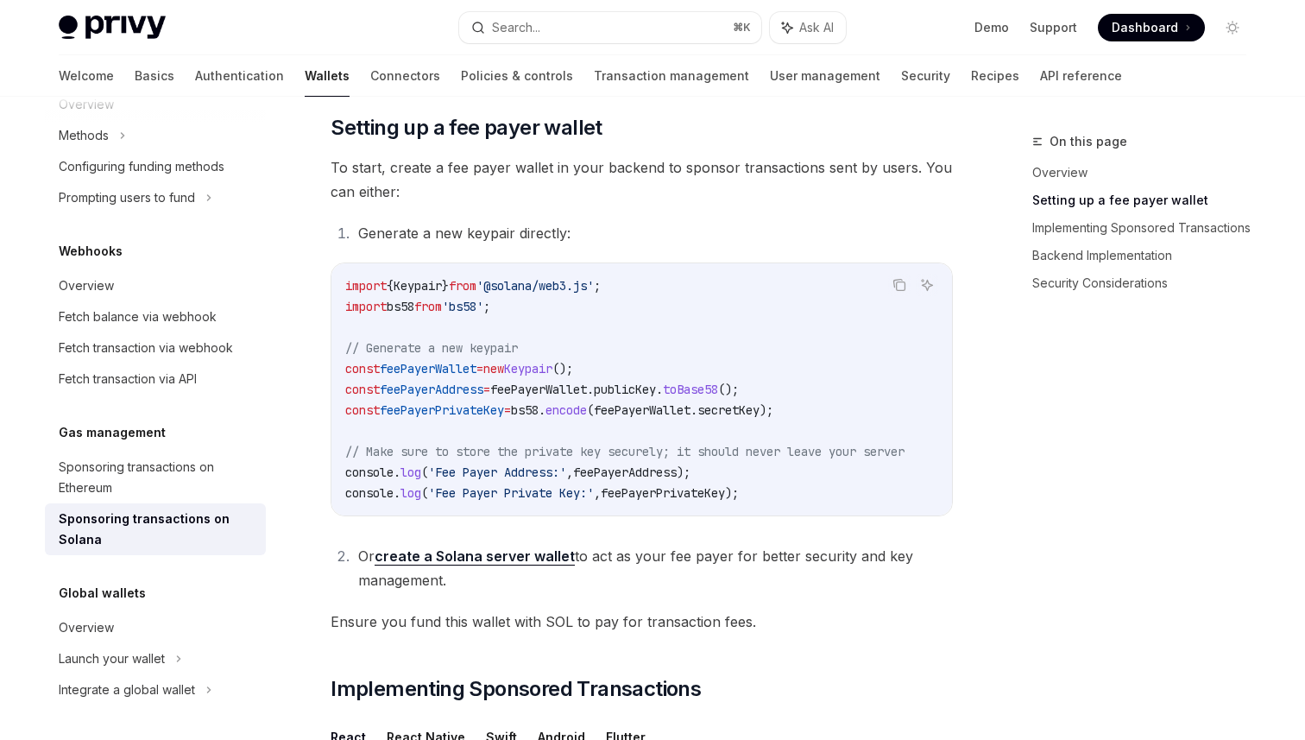
click at [754, 574] on li "Or create a Solana server wallet to act as your fee payer for better security a…" at bounding box center [653, 568] width 600 height 48
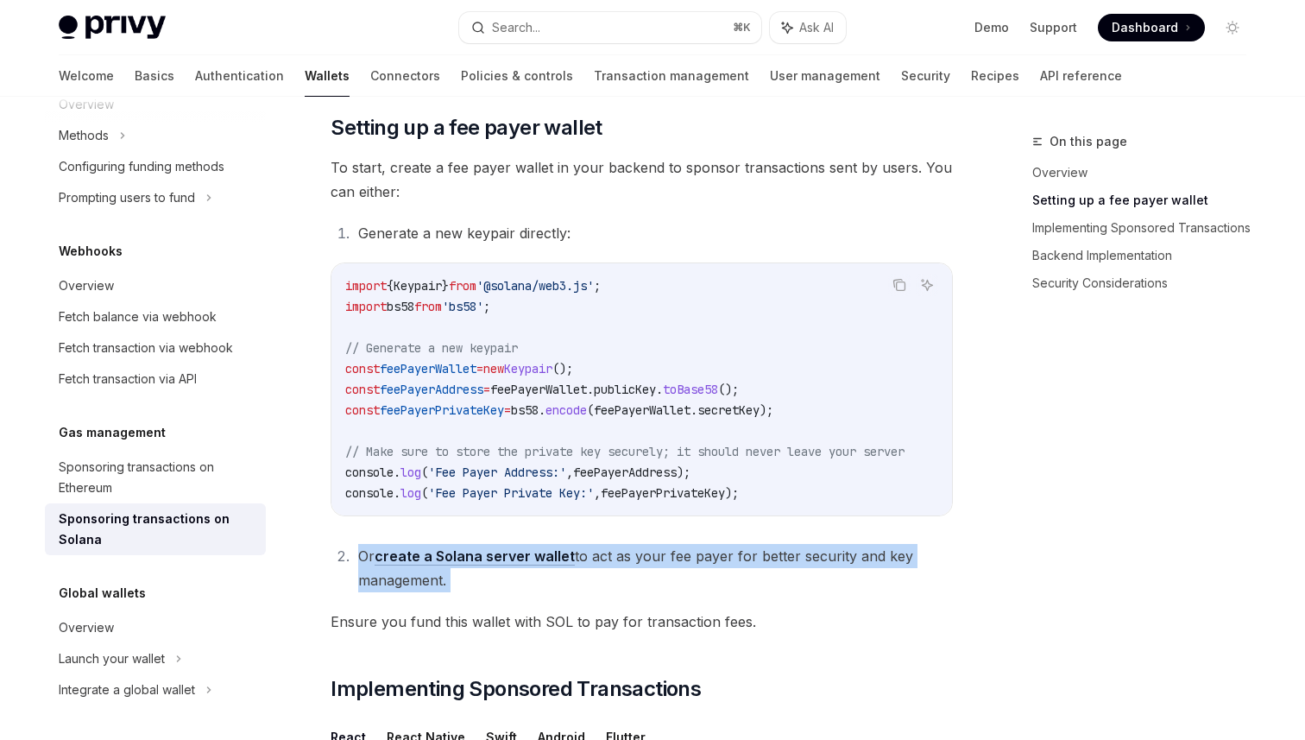
click at [754, 574] on li "Or create a Solana server wallet to act as your fee payer for better security a…" at bounding box center [653, 568] width 600 height 48
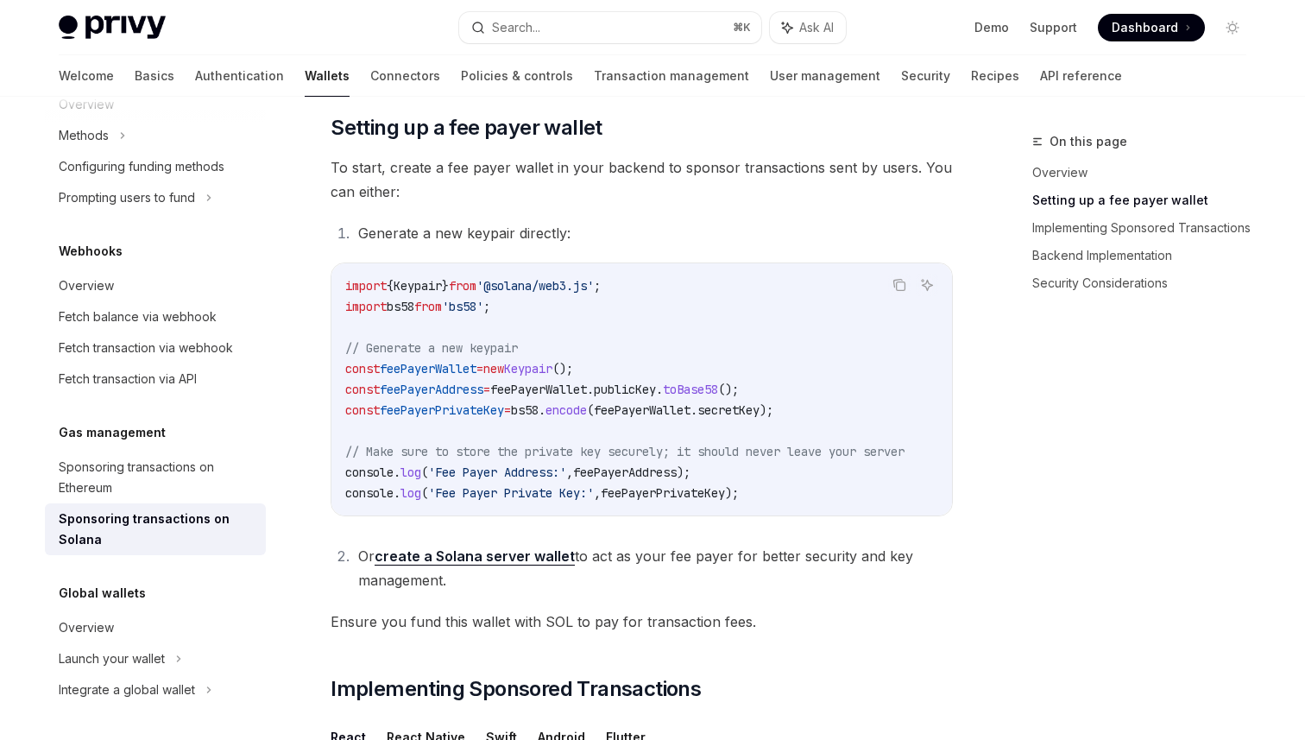
click at [778, 624] on span "Ensure you fund this wallet with SOL to pay for transaction fees." at bounding box center [642, 622] width 622 height 24
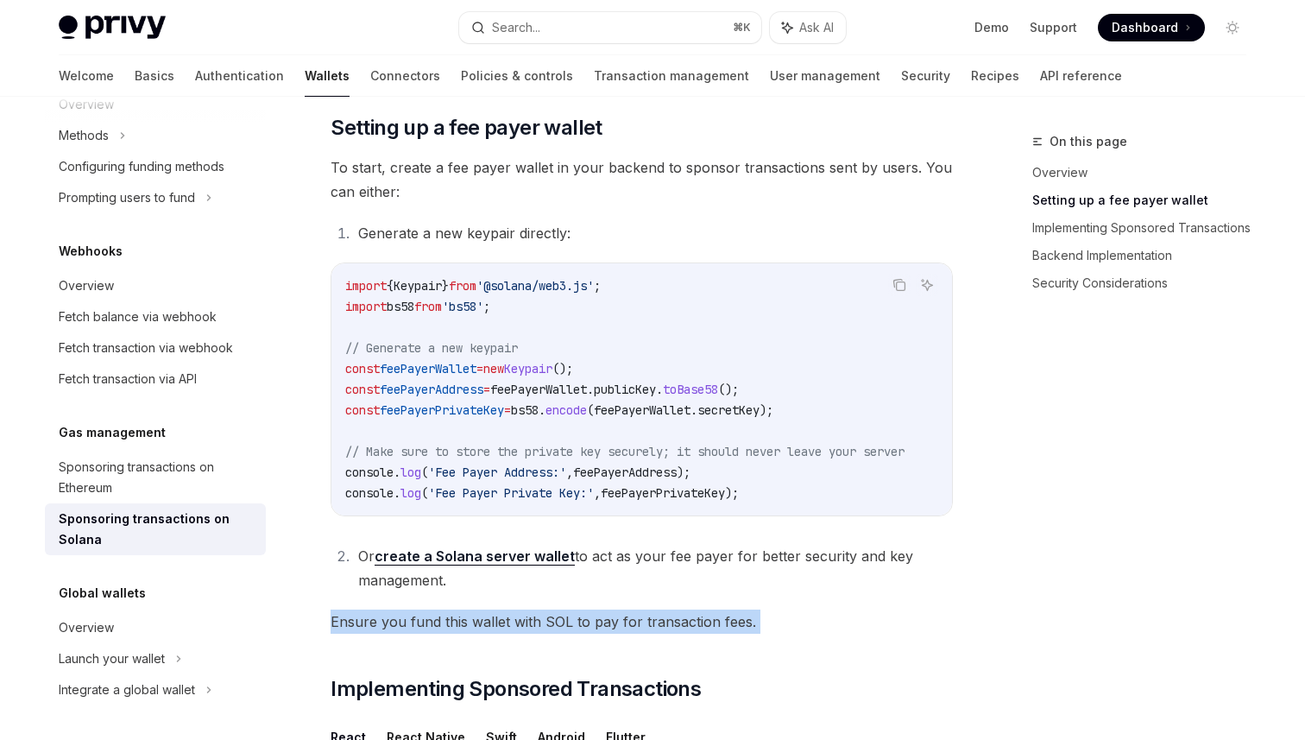
click at [823, 629] on span "Ensure you fund this wallet with SOL to pay for transaction fees." at bounding box center [642, 622] width 622 height 24
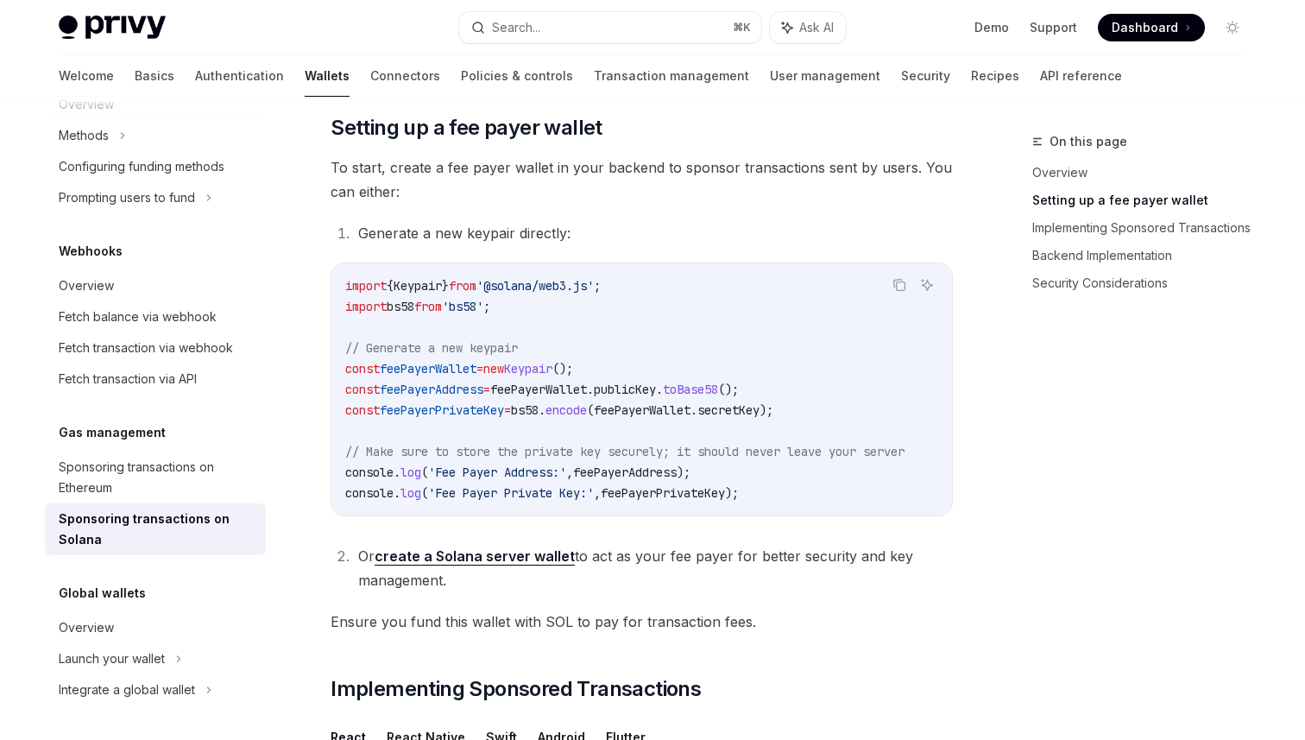
click at [823, 629] on span "Ensure you fund this wallet with SOL to pay for transaction fees." at bounding box center [642, 622] width 622 height 24
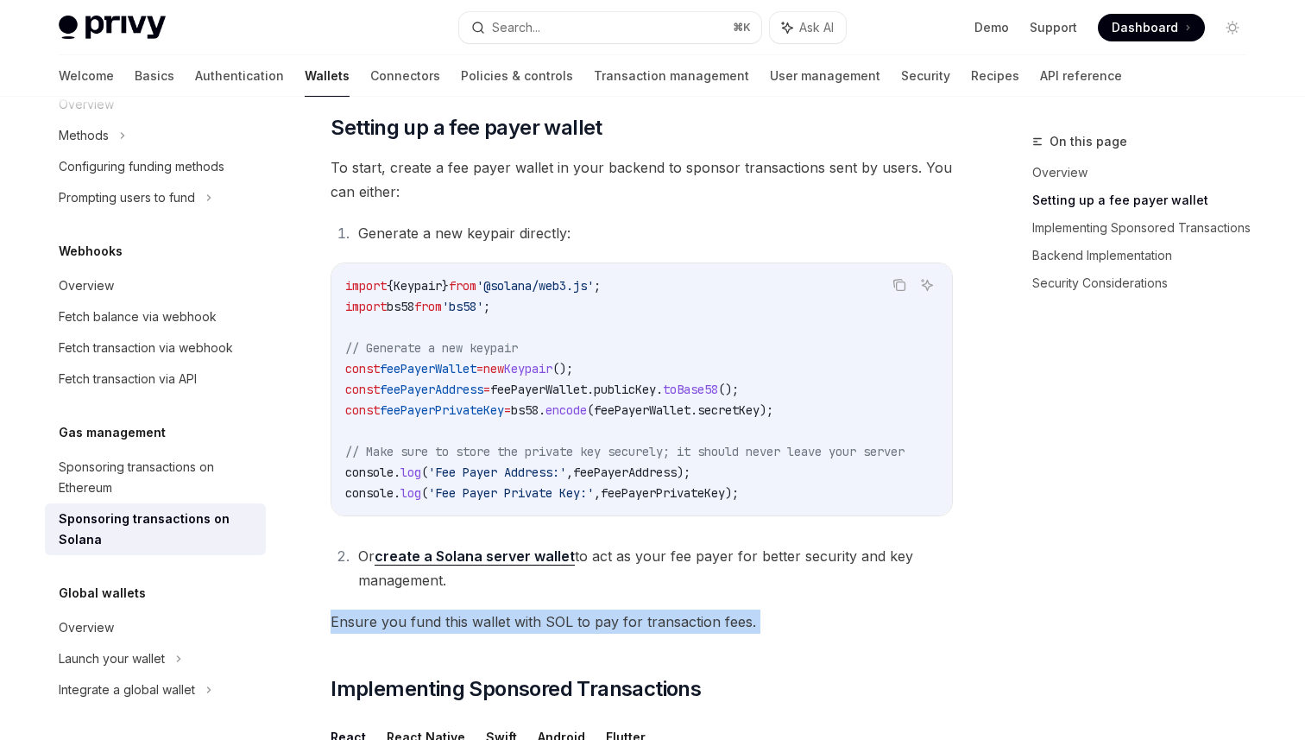
click at [823, 629] on span "Ensure you fund this wallet with SOL to pay for transaction fees." at bounding box center [642, 622] width 622 height 24
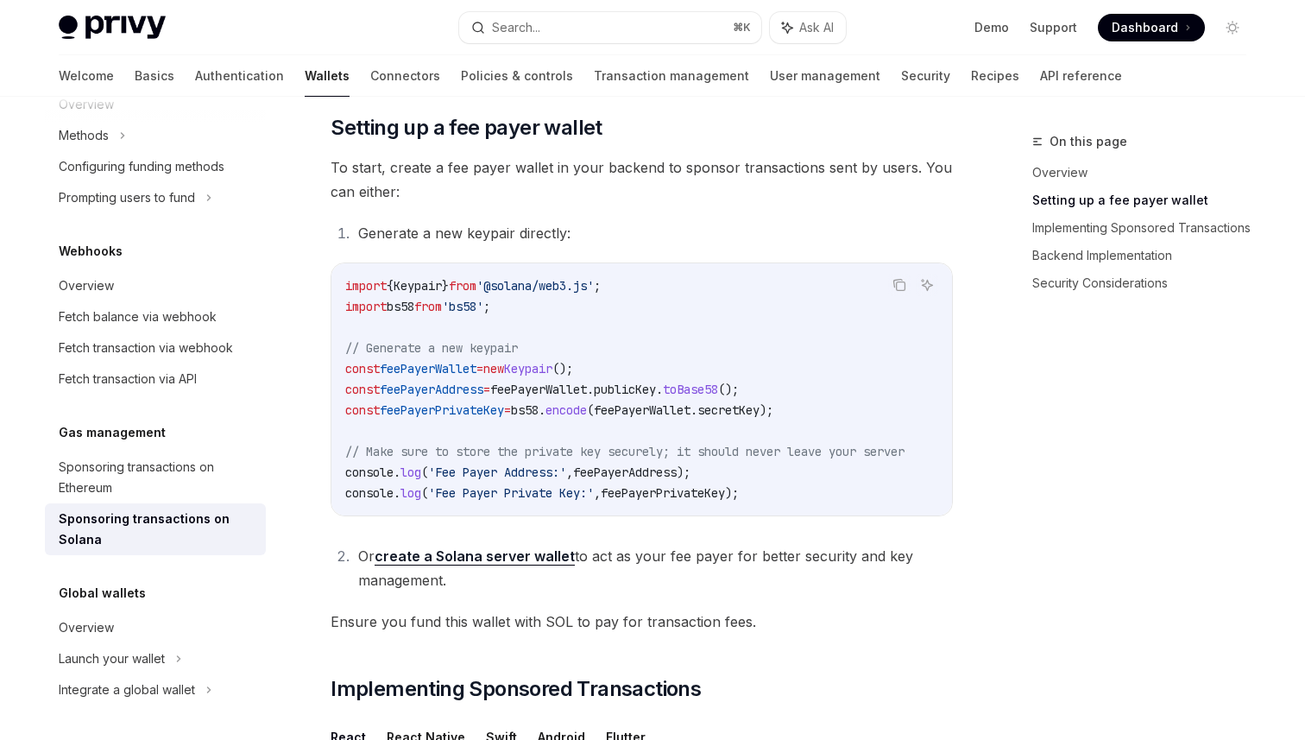
click at [823, 629] on span "Ensure you fund this wallet with SOL to pay for transaction fees." at bounding box center [642, 622] width 622 height 24
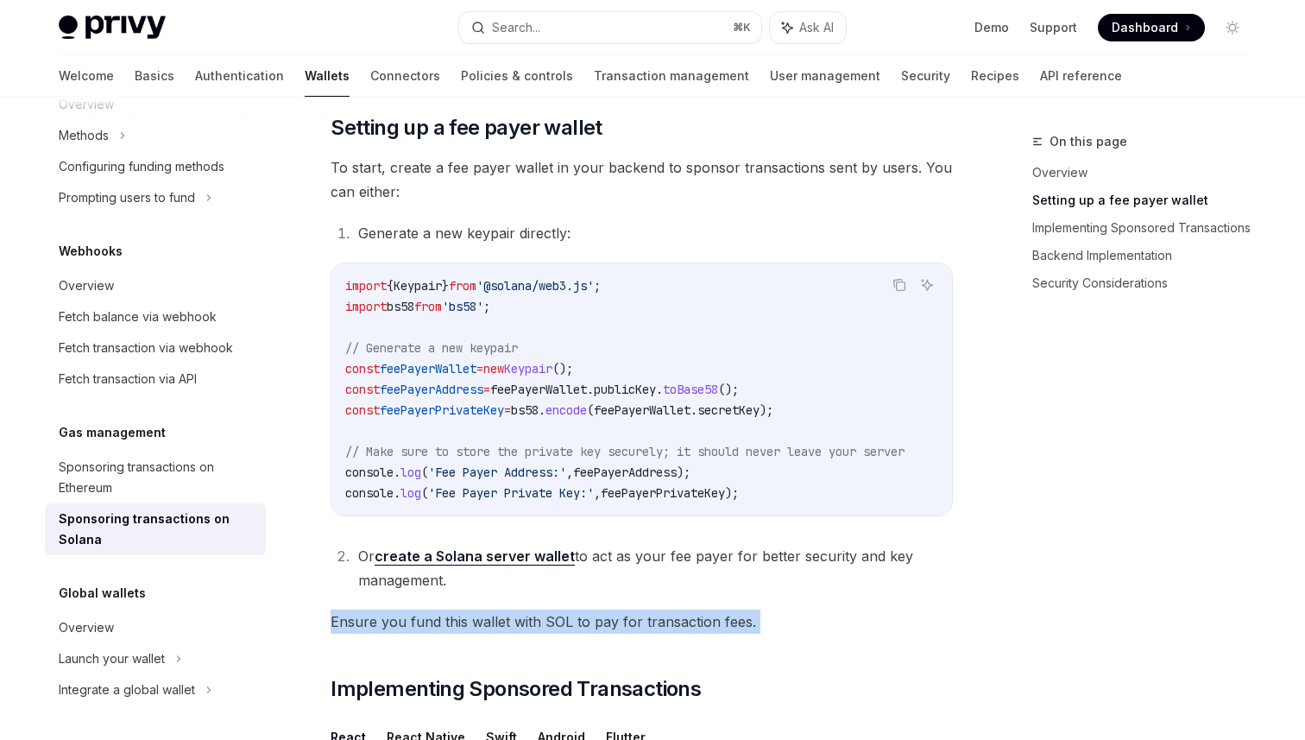
click at [825, 629] on span "Ensure you fund this wallet with SOL to pay for transaction fees." at bounding box center [642, 622] width 622 height 24
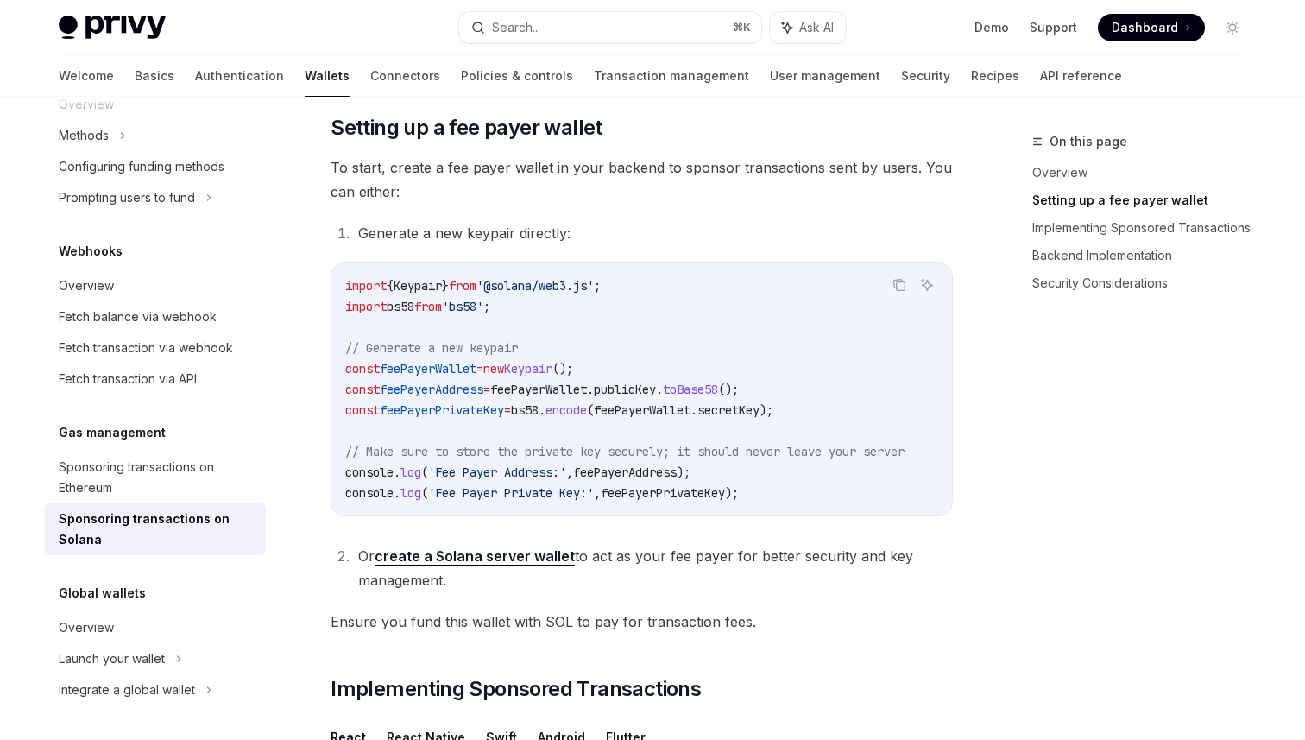
click at [825, 629] on span "Ensure you fund this wallet with SOL to pay for transaction fees." at bounding box center [642, 622] width 622 height 24
click at [813, 579] on li "Or create a Solana server wallet to act as your fee payer for better security a…" at bounding box center [653, 568] width 600 height 48
click at [837, 630] on span "Ensure you fund this wallet with SOL to pay for transaction fees." at bounding box center [642, 622] width 622 height 24
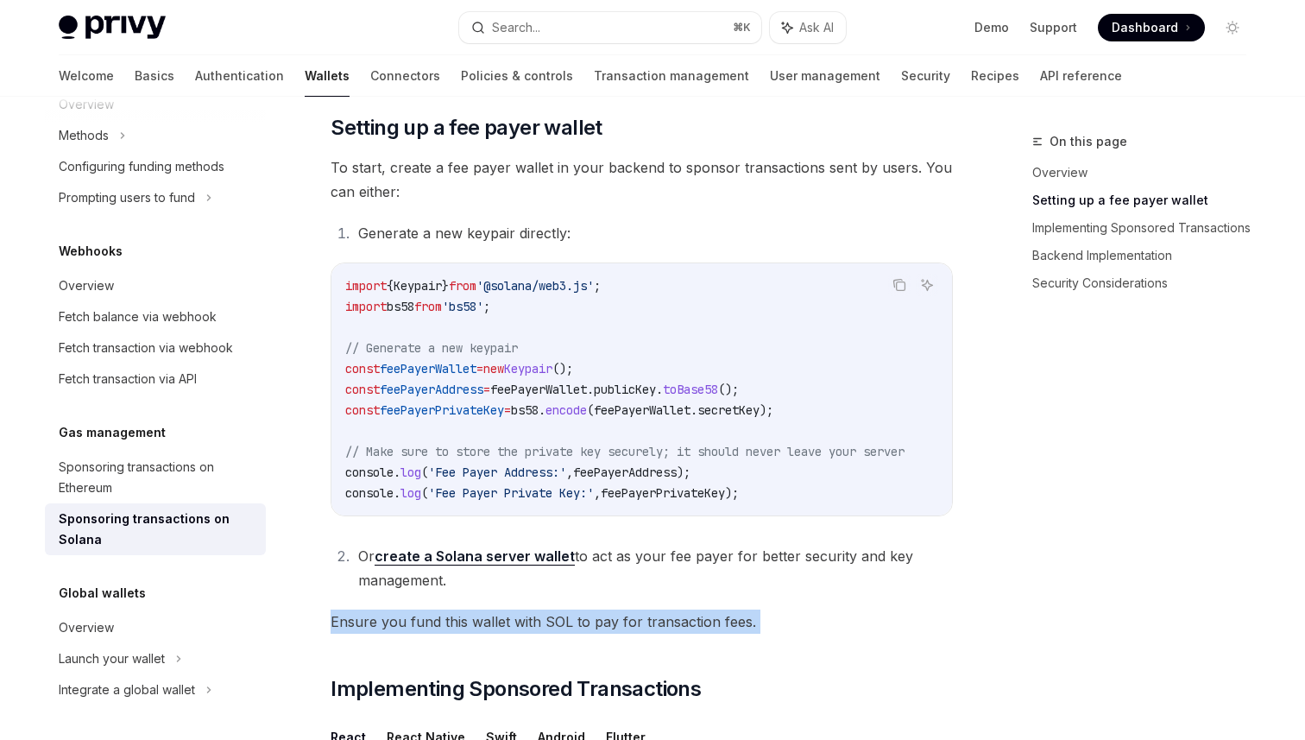
click at [837, 630] on span "Ensure you fund this wallet with SOL to pay for transaction fees." at bounding box center [642, 622] width 622 height 24
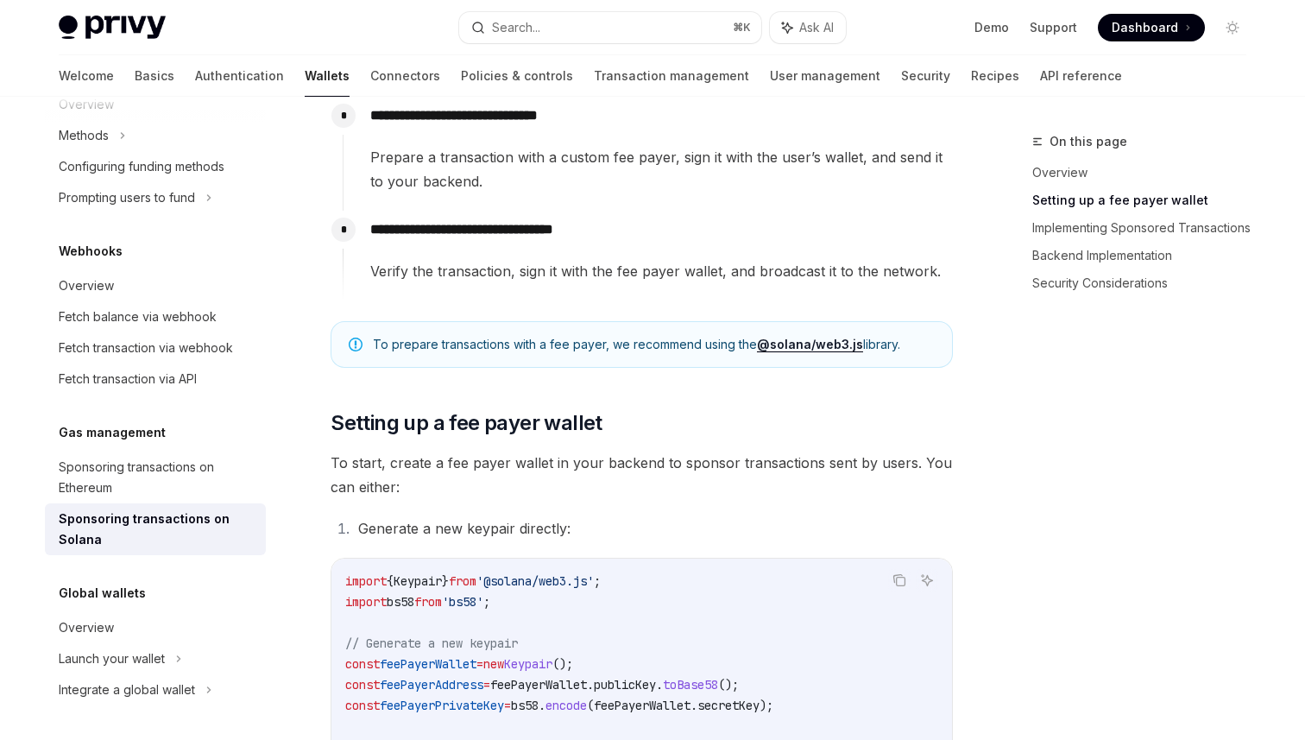
scroll to position [0, 0]
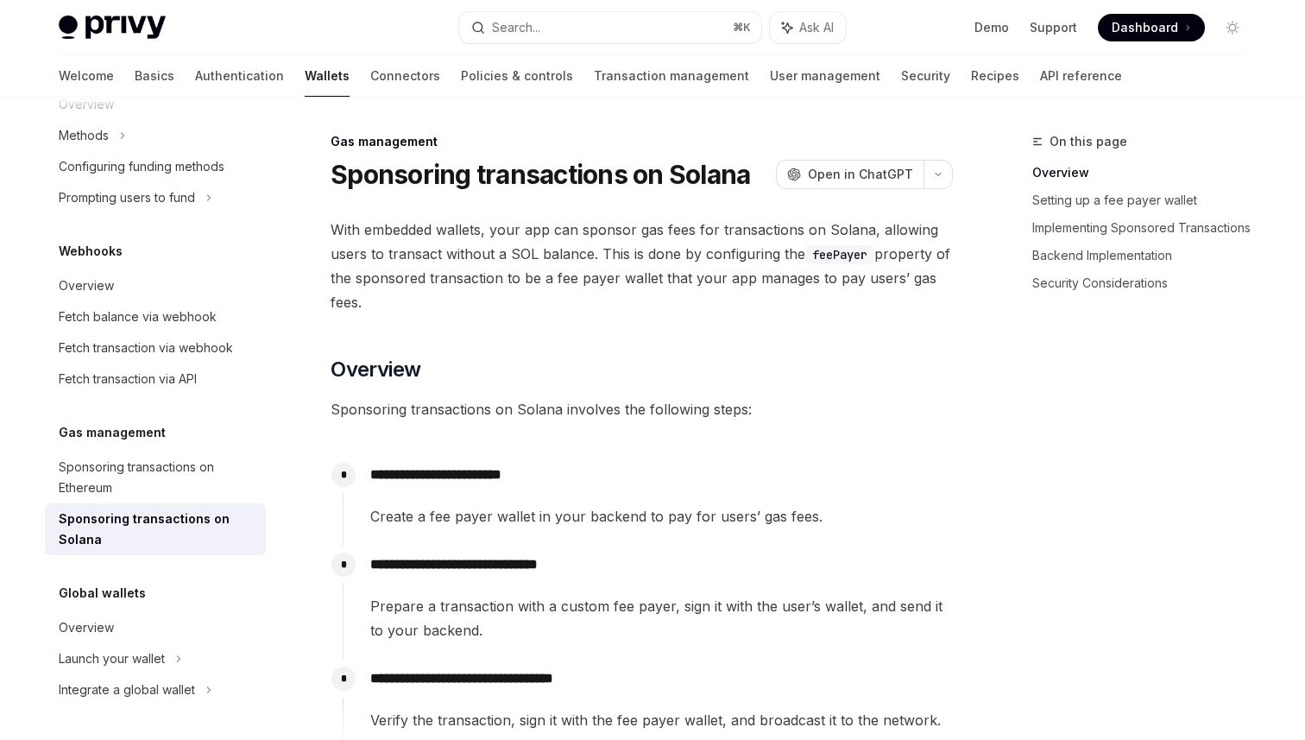
click at [831, 239] on span "With embedded wallets, your app can sponsor gas fees for transactions on Solana…" at bounding box center [642, 266] width 622 height 97
click at [832, 257] on code "feePayer" at bounding box center [840, 254] width 69 height 19
copy code "feePayer"
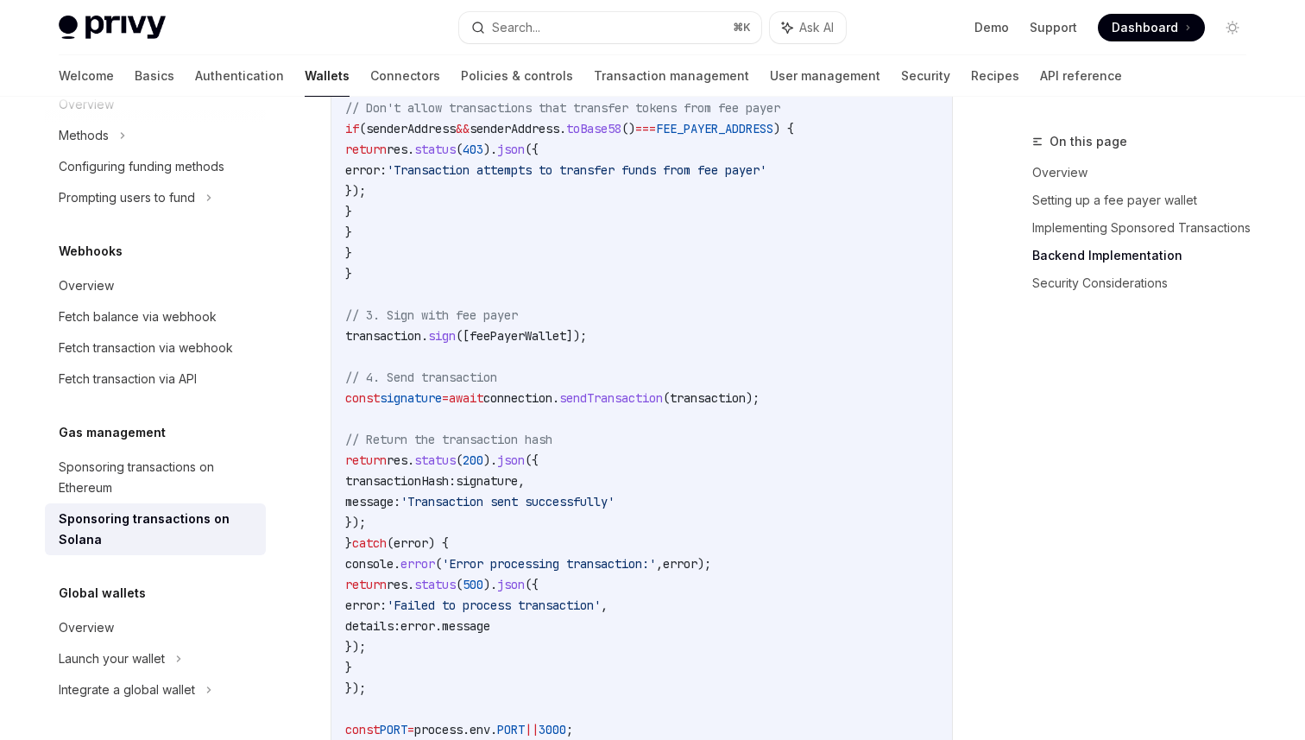
scroll to position [4365, 0]
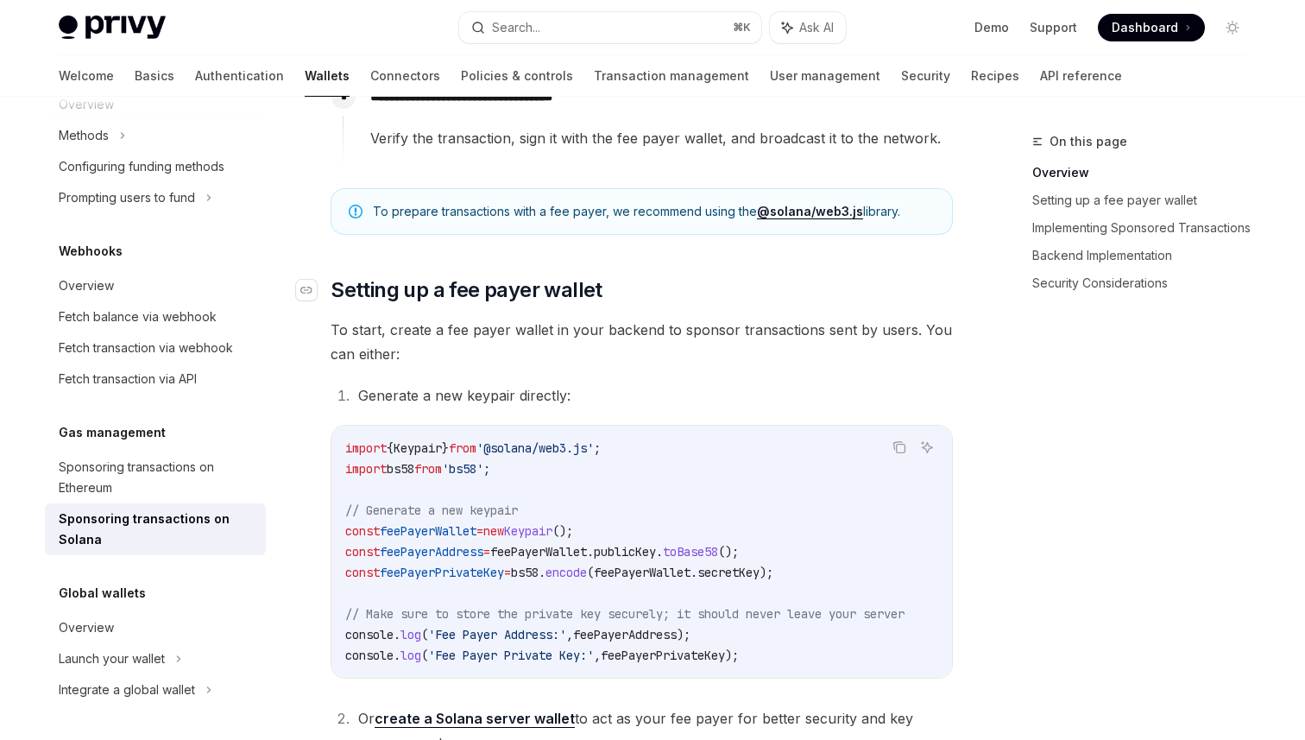
scroll to position [584, 0]
click at [693, 345] on span "To start, create a fee payer wallet in your backend to sponsor transactions sen…" at bounding box center [642, 340] width 622 height 48
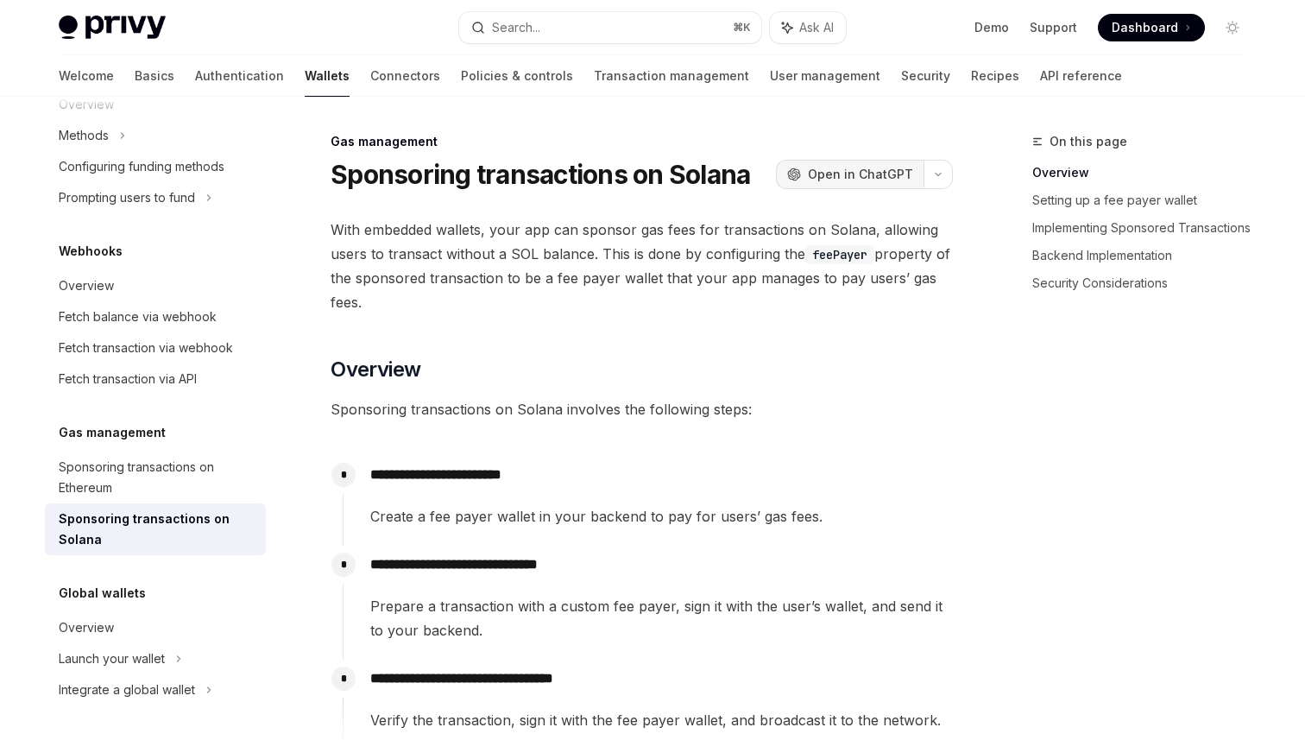
click at [882, 174] on span "Open in ChatGPT" at bounding box center [860, 174] width 105 height 17
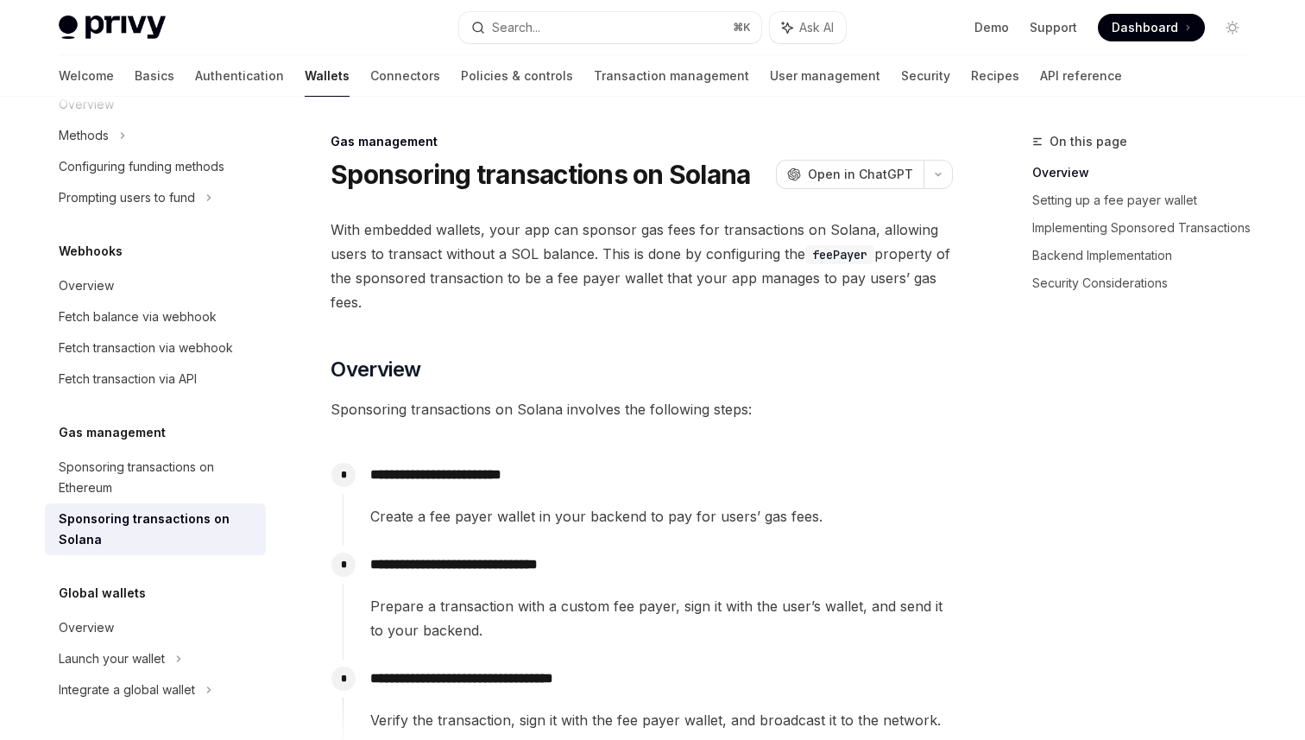
click at [818, 258] on code "feePayer" at bounding box center [840, 254] width 69 height 19
copy code "feePayer"
click at [818, 258] on code "feePayer" at bounding box center [840, 254] width 69 height 19
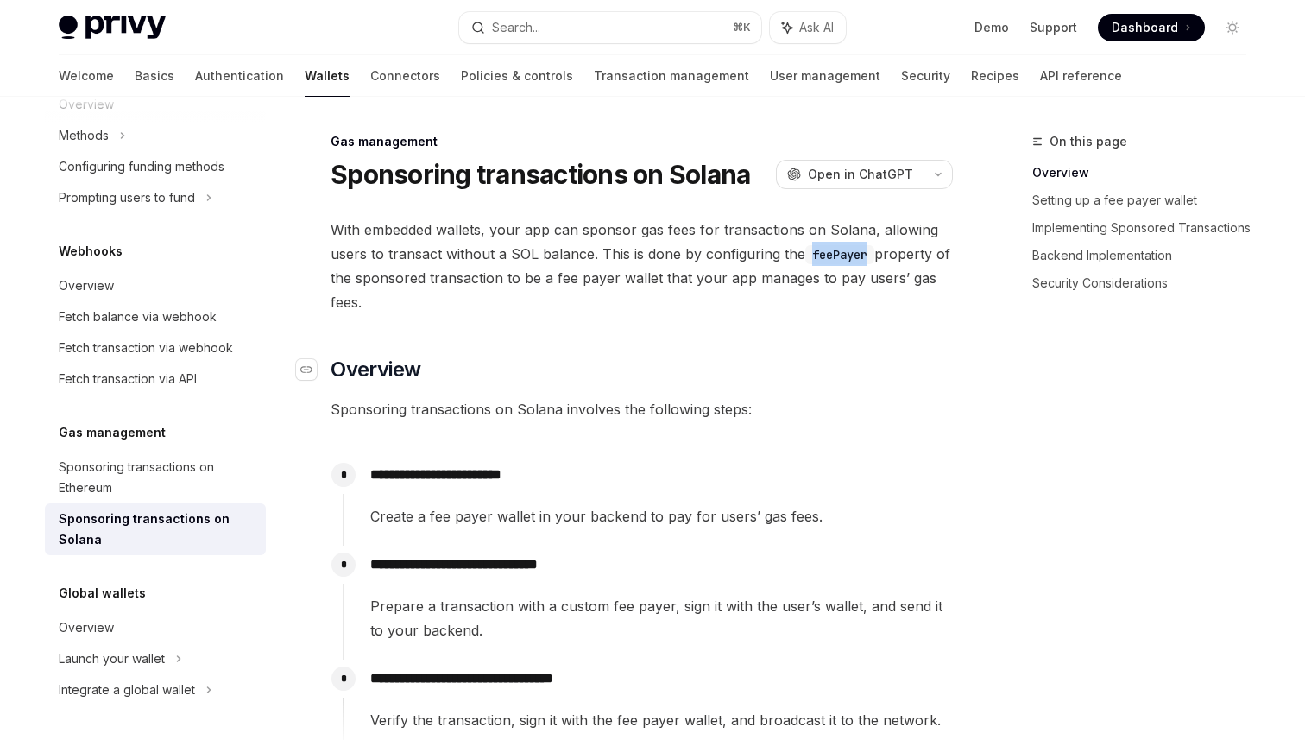
click at [844, 366] on h2 "​ Overview" at bounding box center [642, 370] width 622 height 28
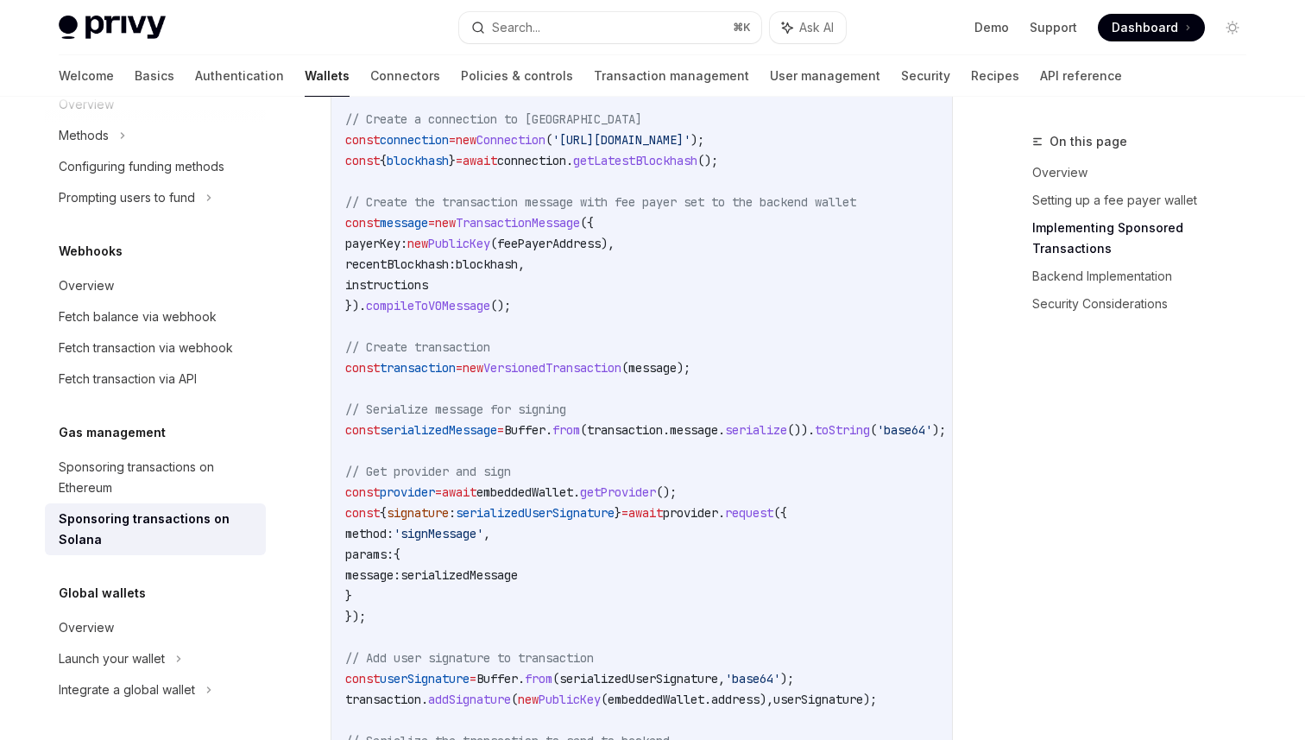
scroll to position [1985, 0]
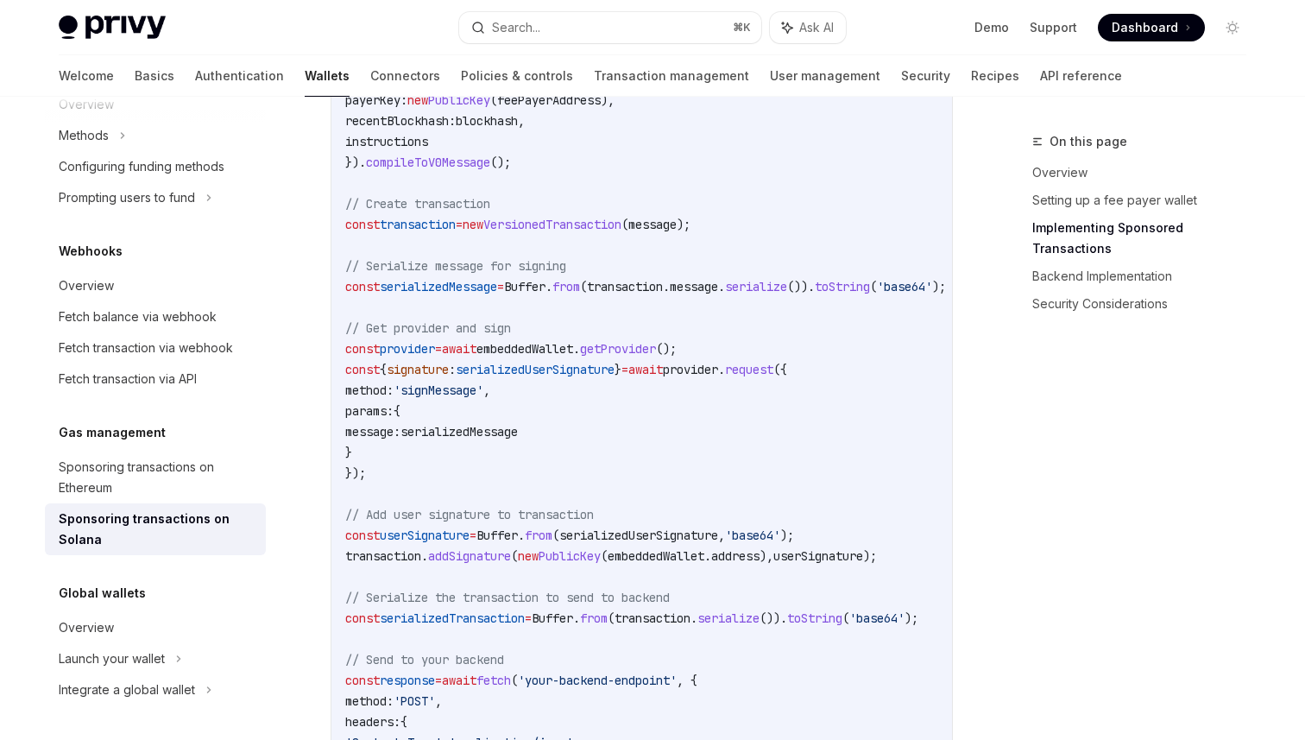
click at [879, 275] on code "import { useSolanaWallets } from '@privy-io/react-auth/solana' ; import { Trans…" at bounding box center [666, 244] width 642 height 1305
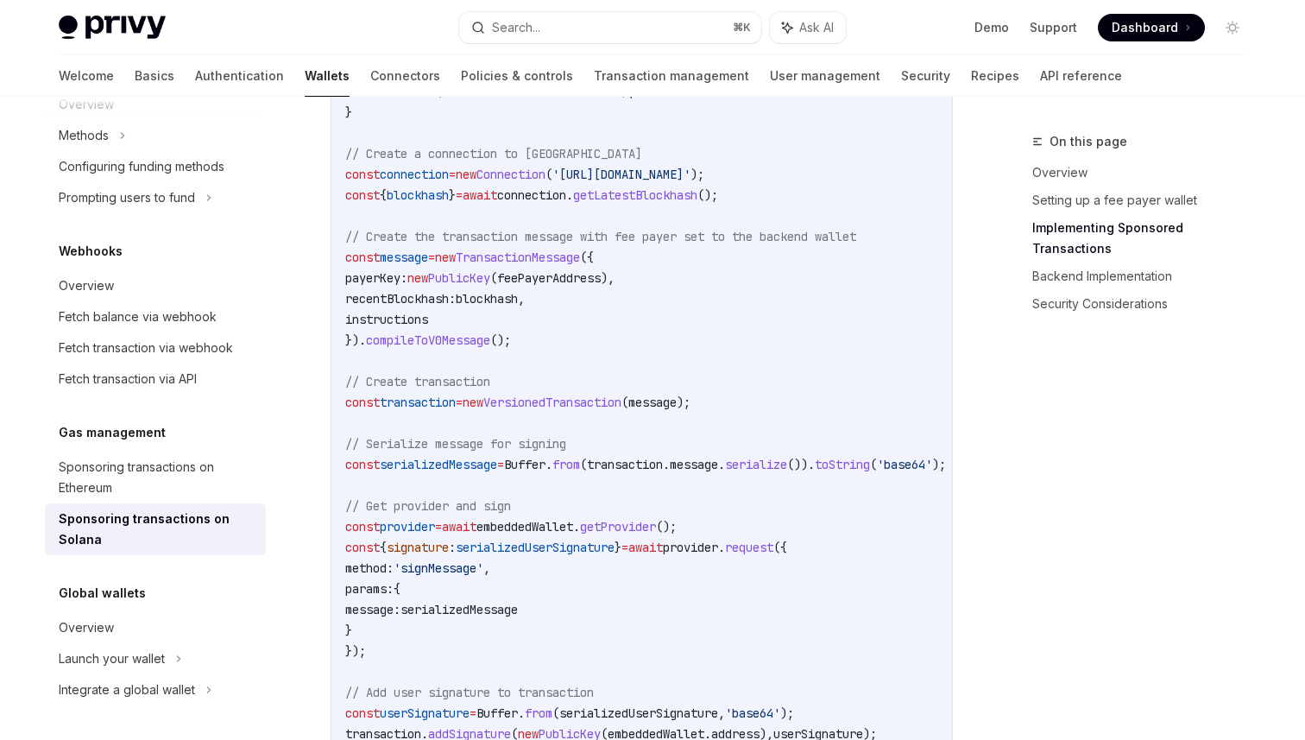
scroll to position [1795, 0]
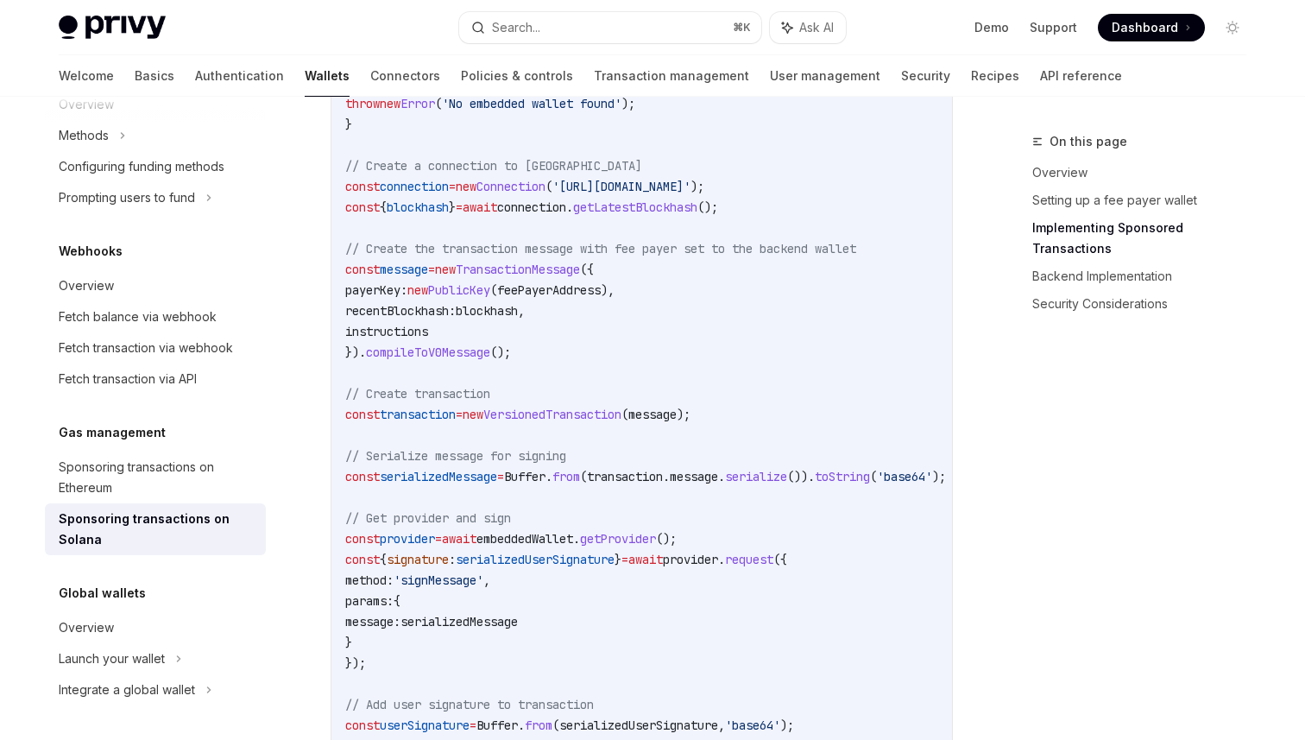
click at [879, 275] on code "import { useSolanaWallets } from '@privy-io/react-auth/solana' ; import { Trans…" at bounding box center [666, 434] width 642 height 1305
click at [428, 268] on span "message" at bounding box center [404, 270] width 48 height 16
click at [601, 296] on span "feePayerAddress" at bounding box center [549, 290] width 104 height 16
click at [661, 344] on code "import { useSolanaWallets } from '@privy-io/react-auth/solana' ; import { Trans…" at bounding box center [666, 434] width 642 height 1305
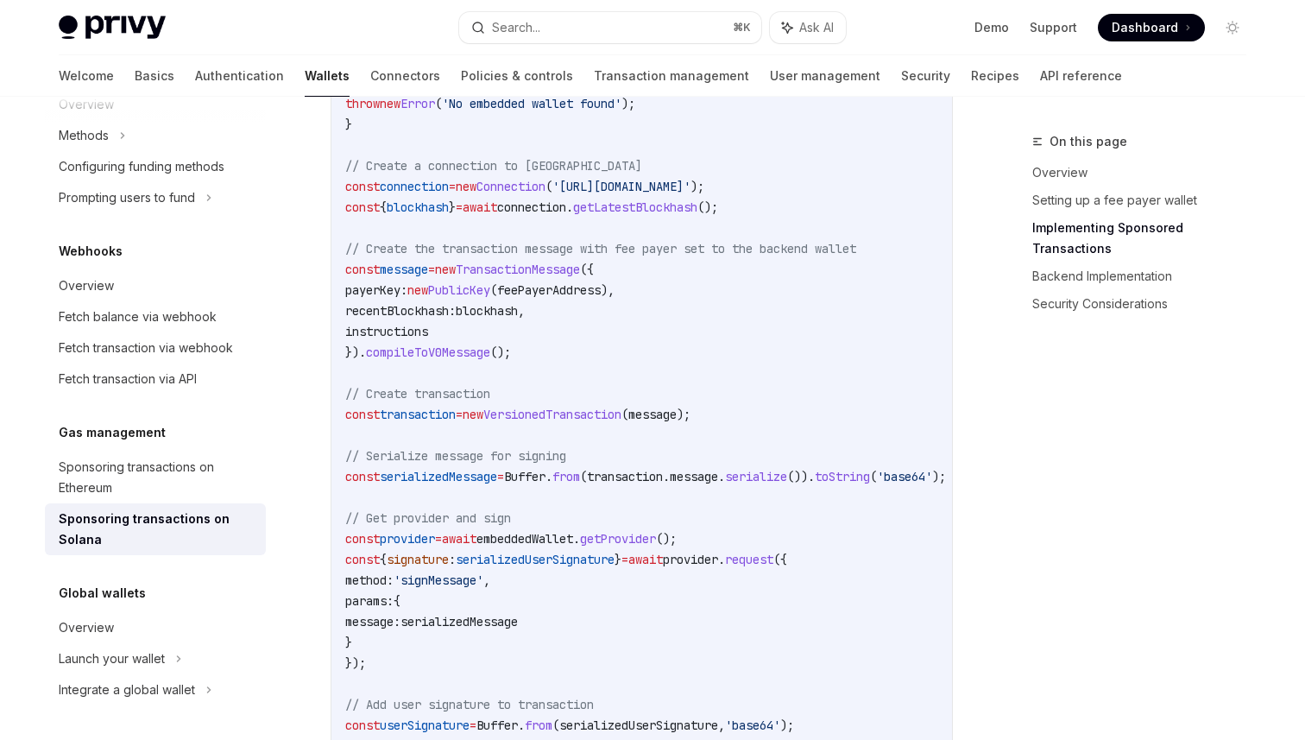
click at [661, 344] on code "import { useSolanaWallets } from '@privy-io/react-auth/solana' ; import { Trans…" at bounding box center [666, 434] width 642 height 1305
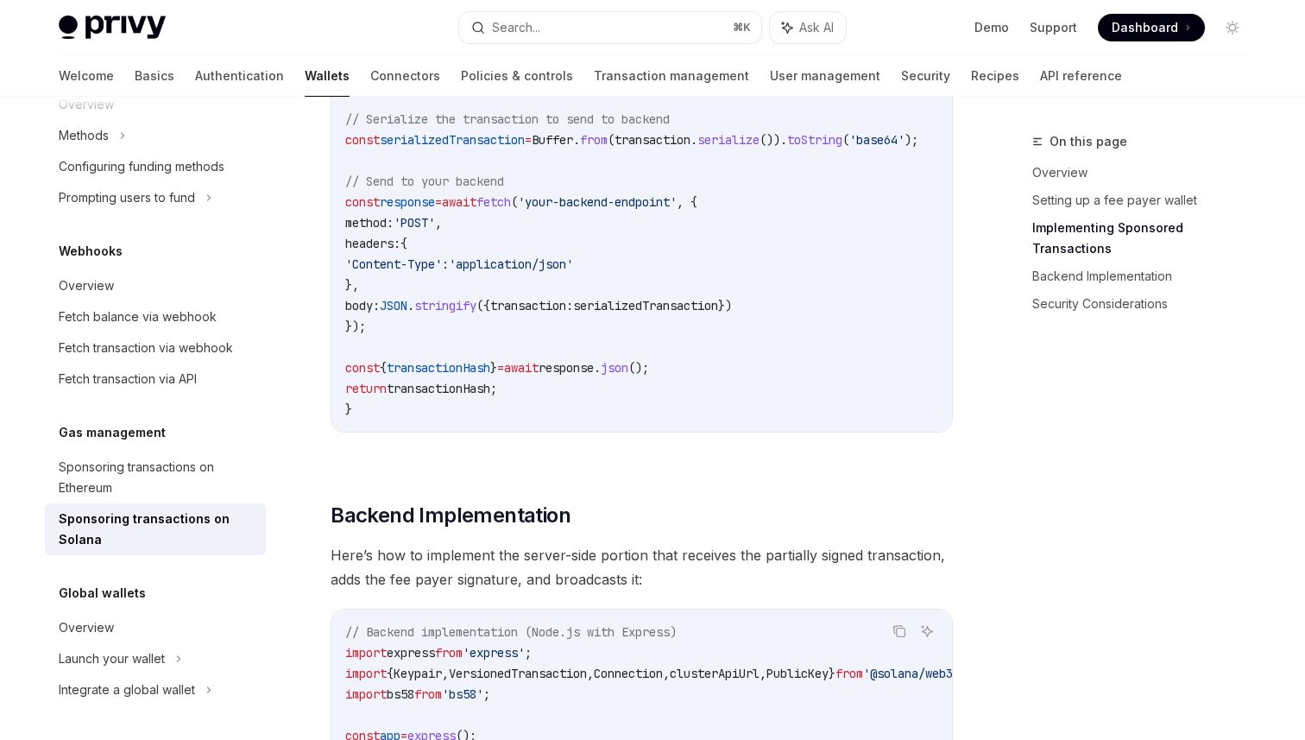
scroll to position [2483, 0]
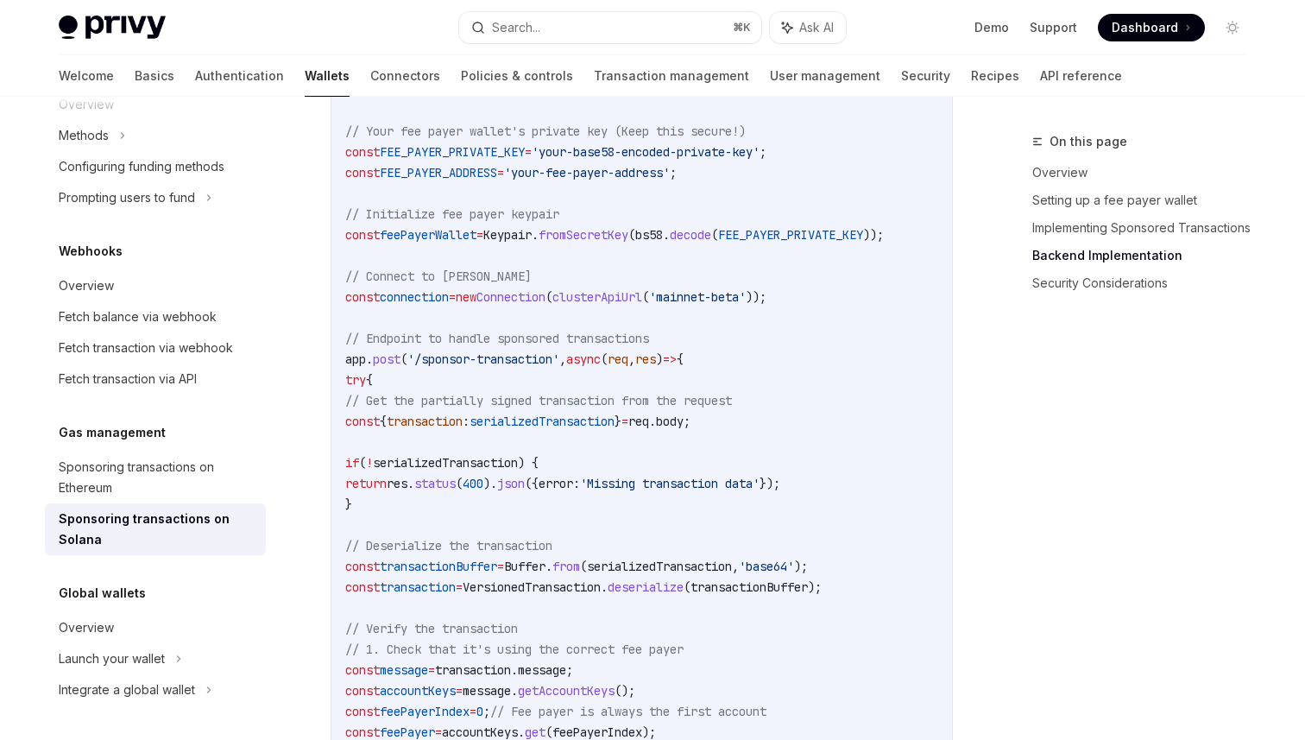
scroll to position [3150, 0]
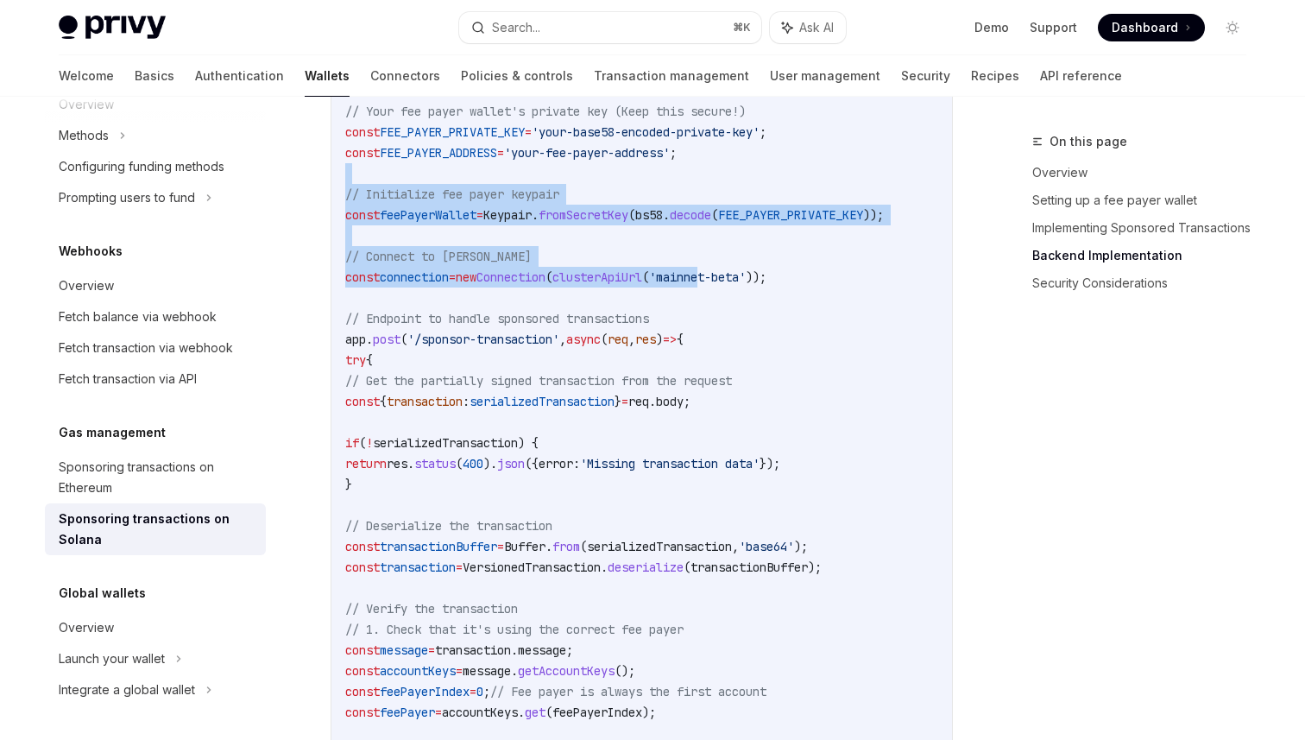
drag, startPoint x: 747, startPoint y: 288, endPoint x: 709, endPoint y: 192, distance: 103.9
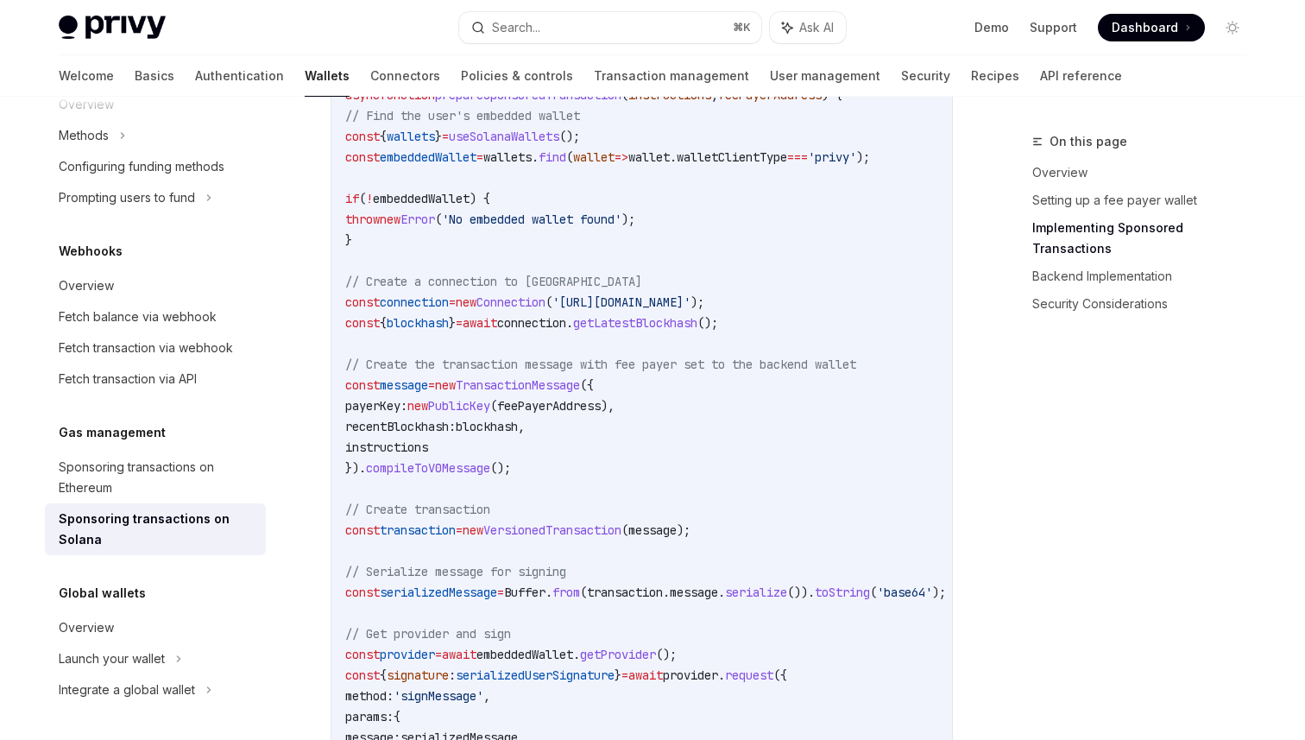
scroll to position [1649, 0]
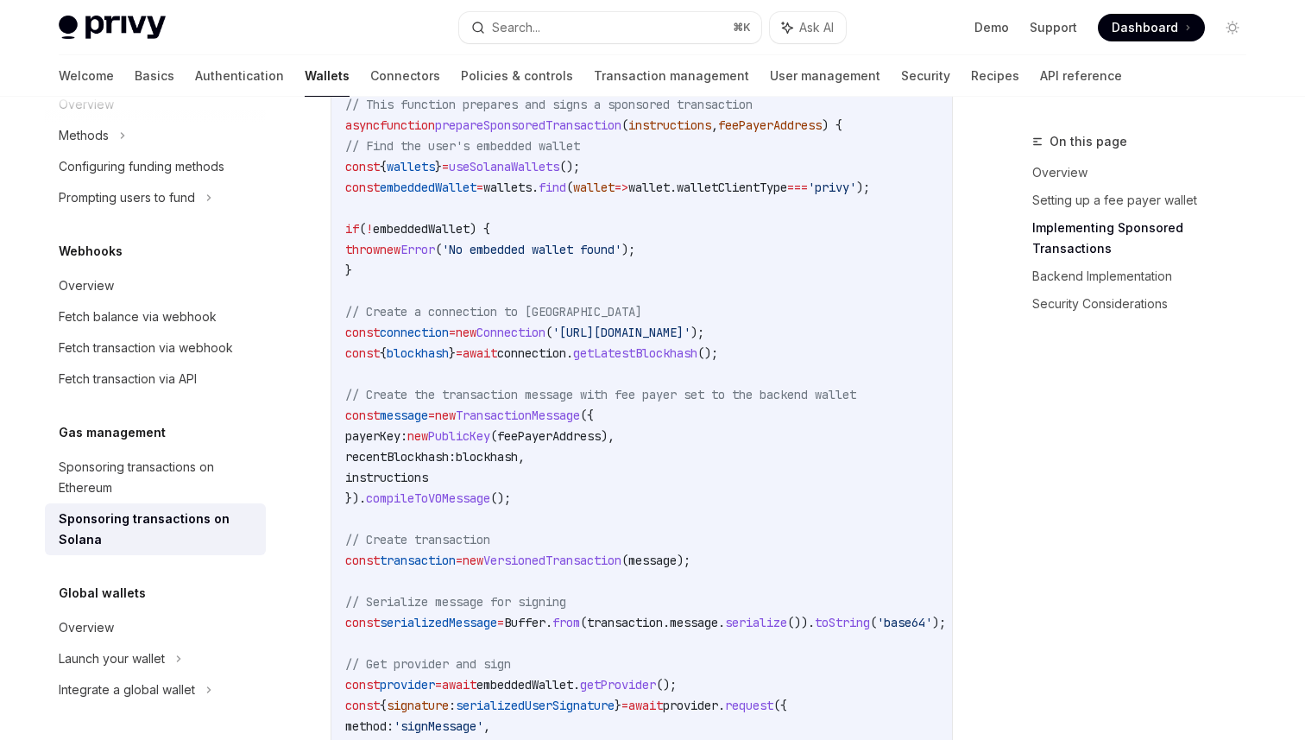
click at [647, 470] on code "import { useSolanaWallets } from '@privy-io/react-auth/solana' ; import { Trans…" at bounding box center [666, 580] width 642 height 1305
click at [749, 551] on code "import { useSolanaWallets } from '@privy-io/react-auth/solana' ; import { Trans…" at bounding box center [666, 580] width 642 height 1305
click at [676, 300] on code "import { useSolanaWallets } from '@privy-io/react-auth/solana' ; import { Trans…" at bounding box center [666, 580] width 642 height 1305
click at [865, 305] on code "import { useSolanaWallets } from '@privy-io/react-auth/solana' ; import { Trans…" at bounding box center [666, 580] width 642 height 1305
